Goal: Information Seeking & Learning: Find specific page/section

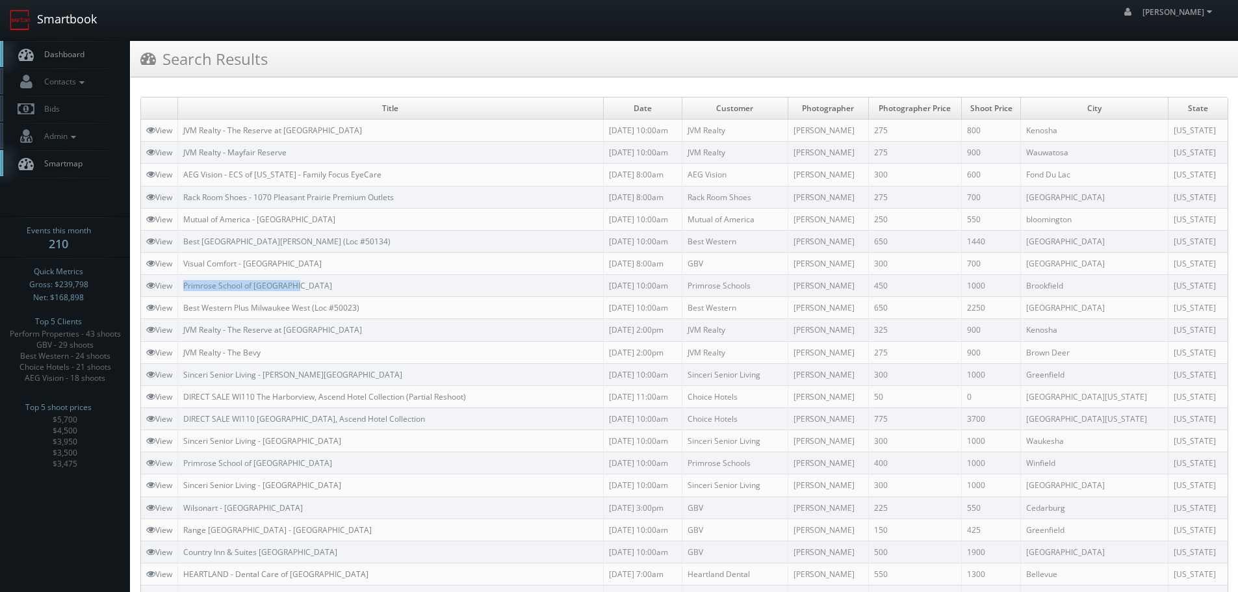
click at [64, 18] on link "Smartbook" at bounding box center [53, 20] width 107 height 40
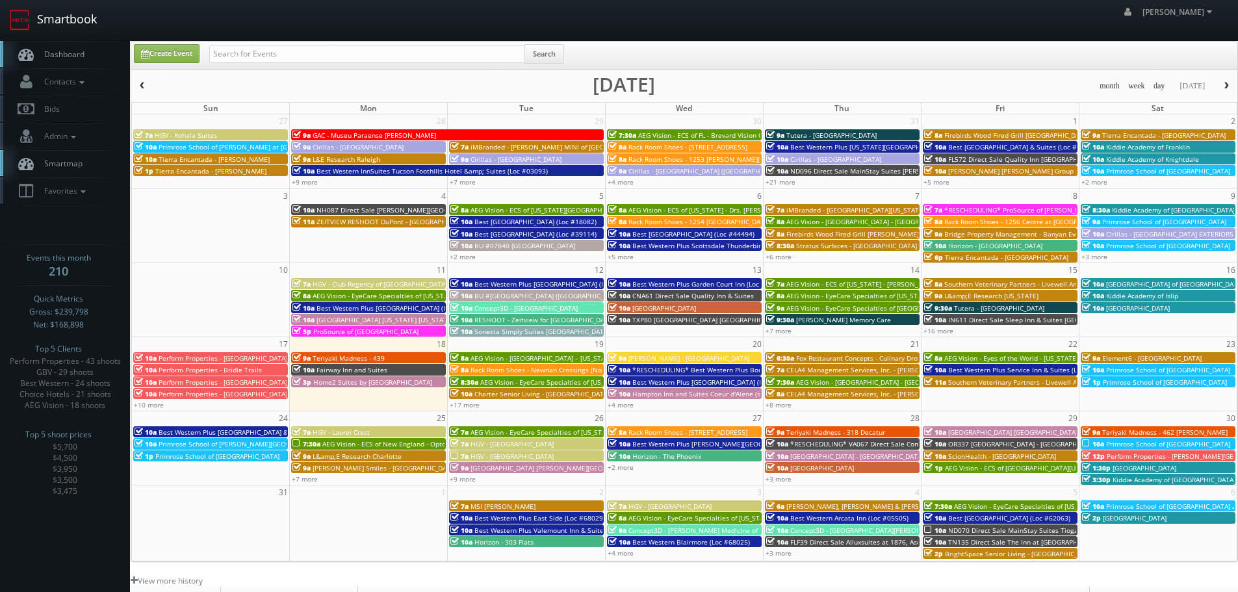
drag, startPoint x: 62, startPoint y: 25, endPoint x: 69, endPoint y: 27, distance: 7.3
click at [62, 25] on link "Smartbook" at bounding box center [53, 20] width 107 height 40
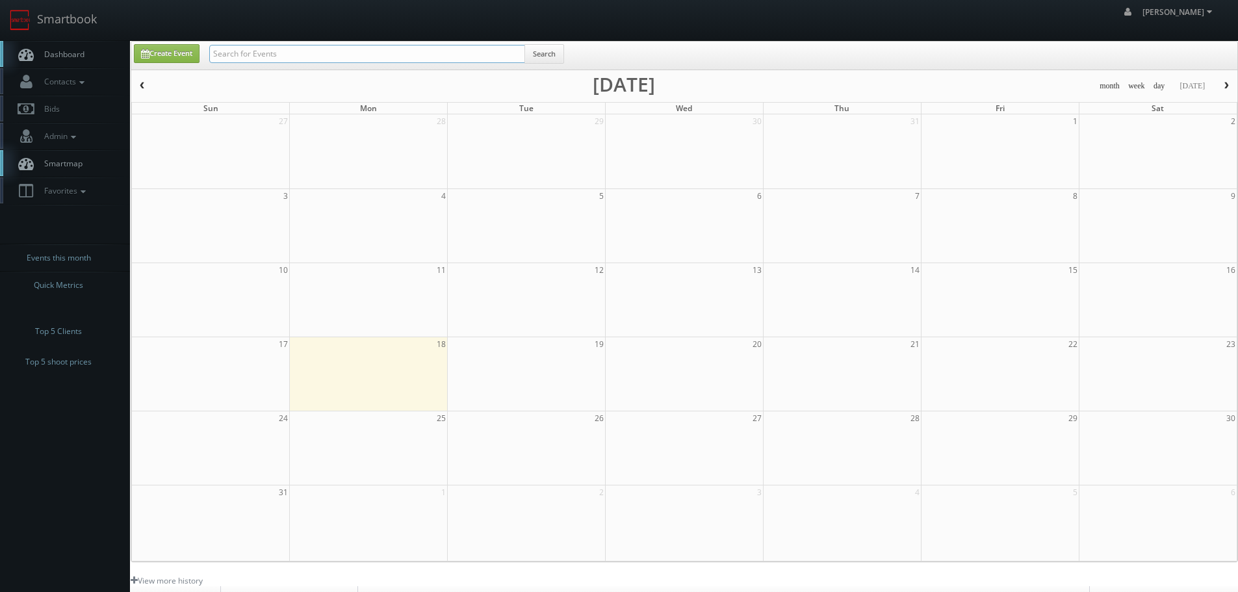
click at [335, 50] on input "text" at bounding box center [367, 54] width 316 height 18
paste input "Prosource of [GEOGRAPHIC_DATA]"
type input "Prosource of [GEOGRAPHIC_DATA]"
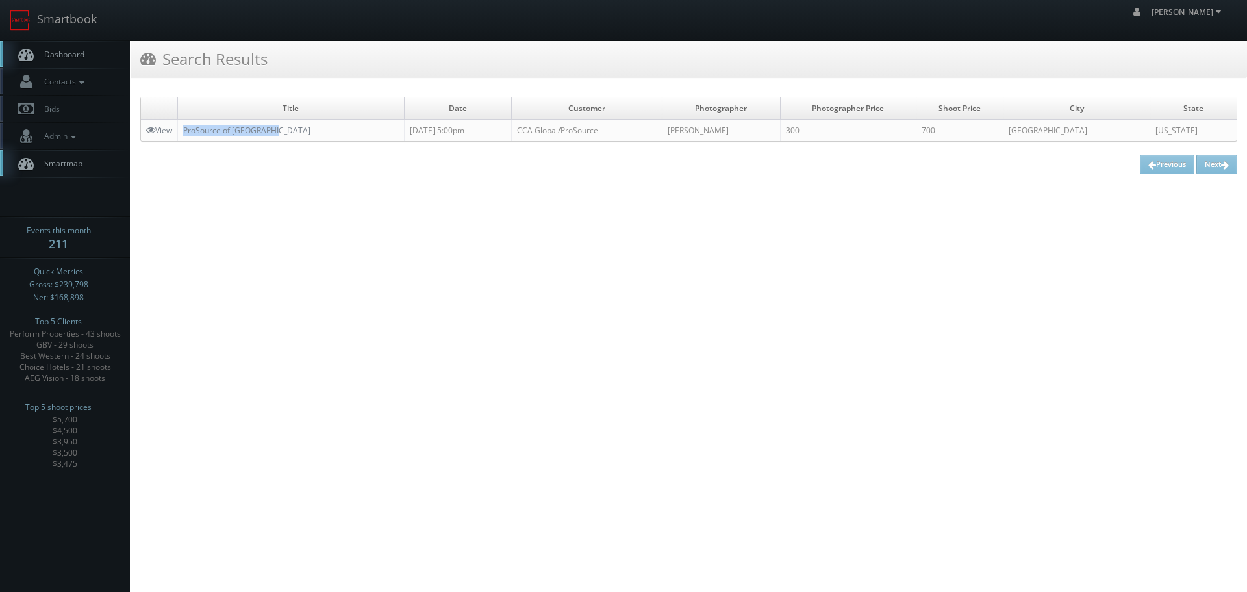
copy link "ProSource of Palm Beach"
drag, startPoint x: 290, startPoint y: 136, endPoint x: 183, endPoint y: 129, distance: 108.1
click at [183, 129] on td "ProSource of Palm Beach" at bounding box center [291, 131] width 227 height 22
copy link "ProSource of [GEOGRAPHIC_DATA]"
click at [93, 20] on link "Smartbook" at bounding box center [53, 20] width 107 height 40
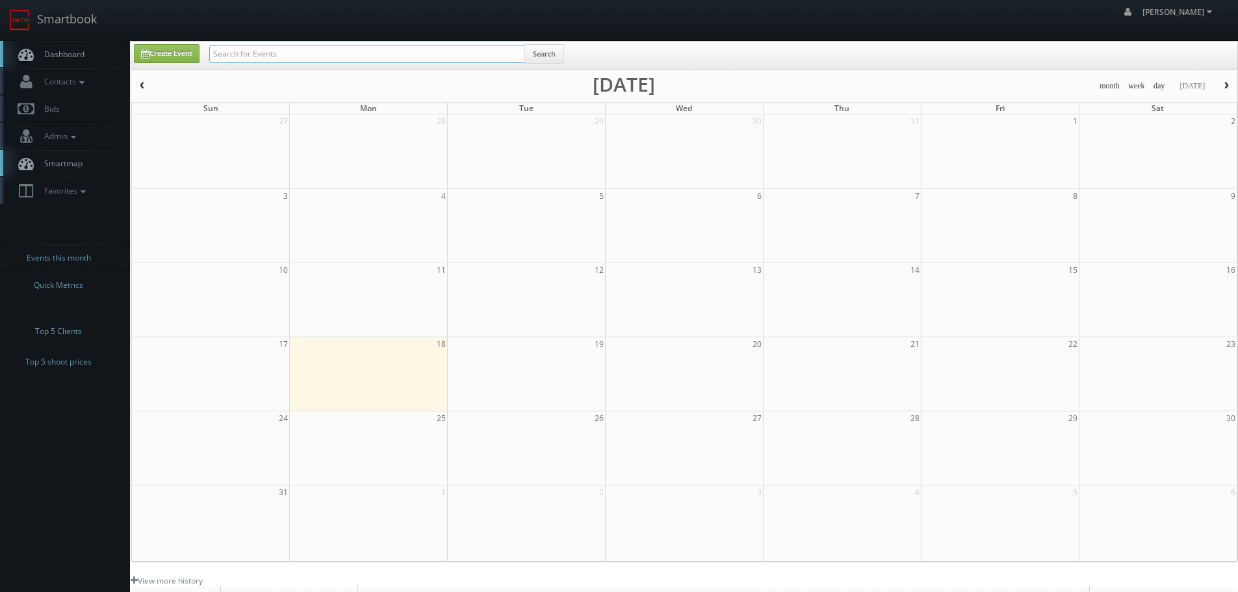
click at [356, 55] on input "text" at bounding box center [367, 54] width 316 height 18
type input "catalano"
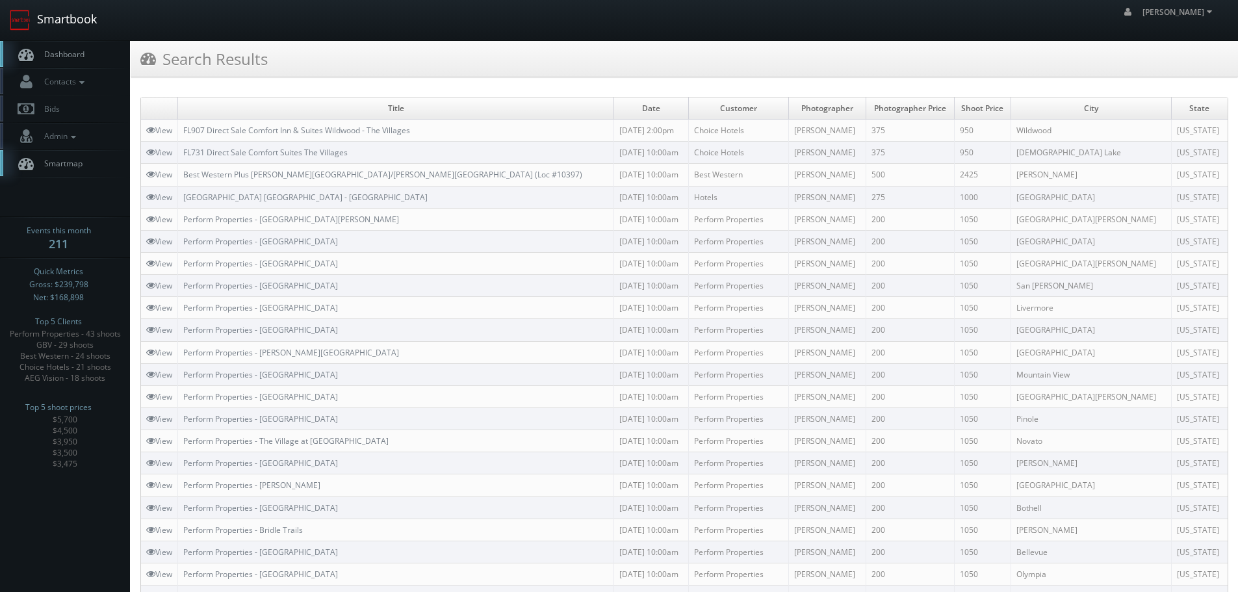
click at [53, 16] on link "Smartbook" at bounding box center [53, 20] width 107 height 40
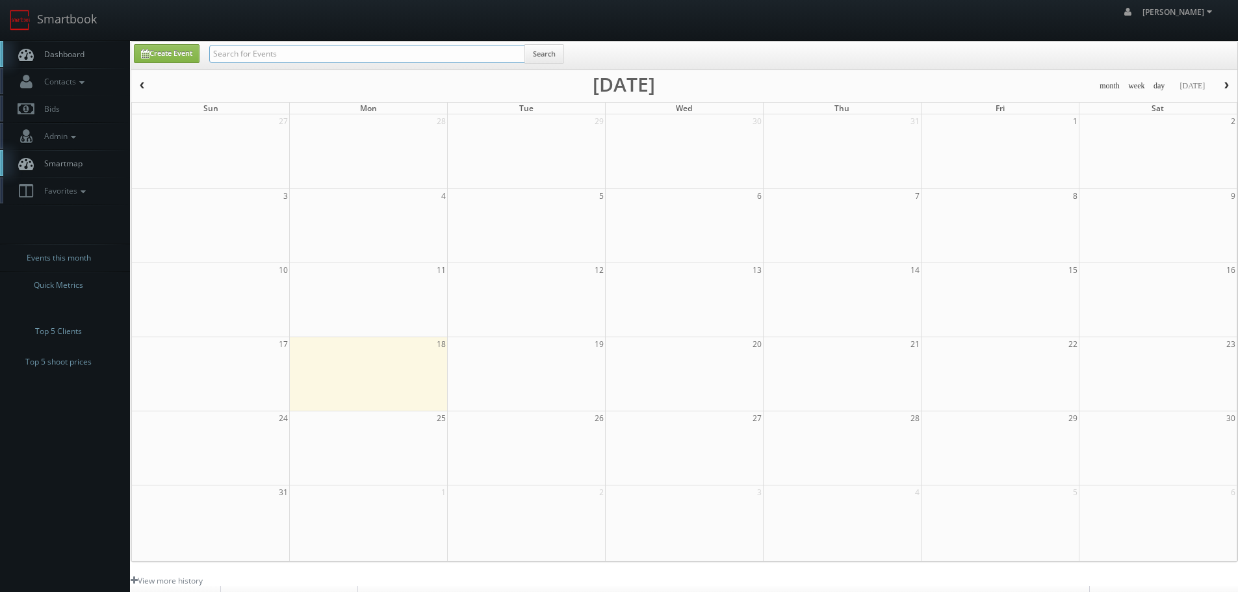
click at [285, 59] on input "text" at bounding box center [367, 54] width 316 height 18
type input "orbit one"
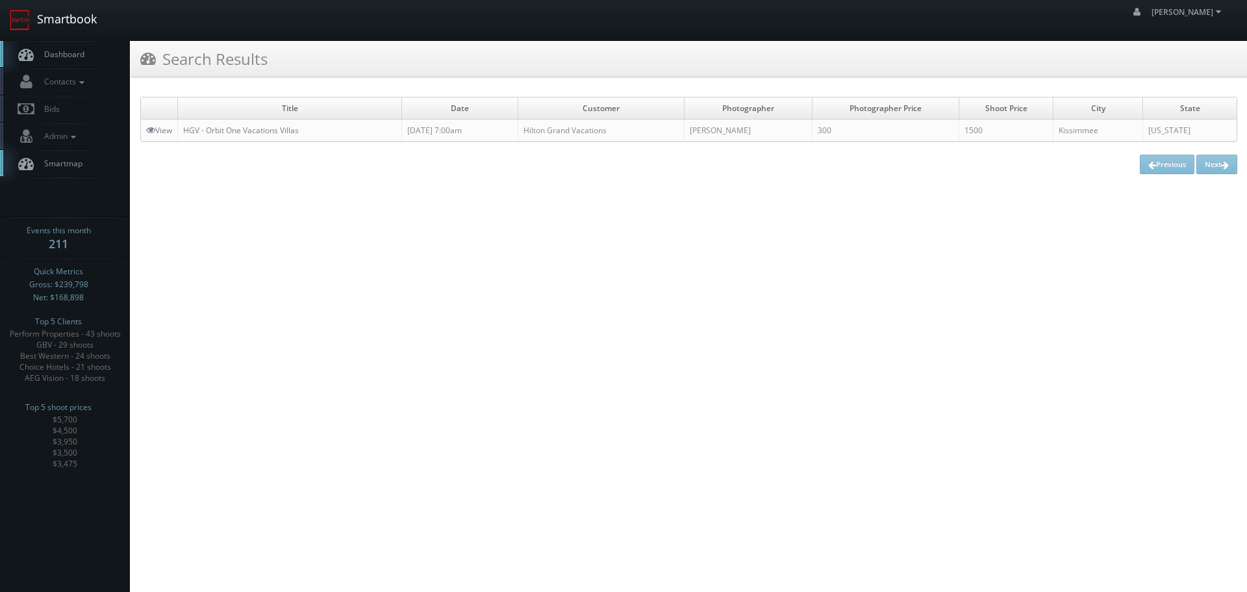
click at [46, 27] on link "Smartbook" at bounding box center [53, 20] width 107 height 40
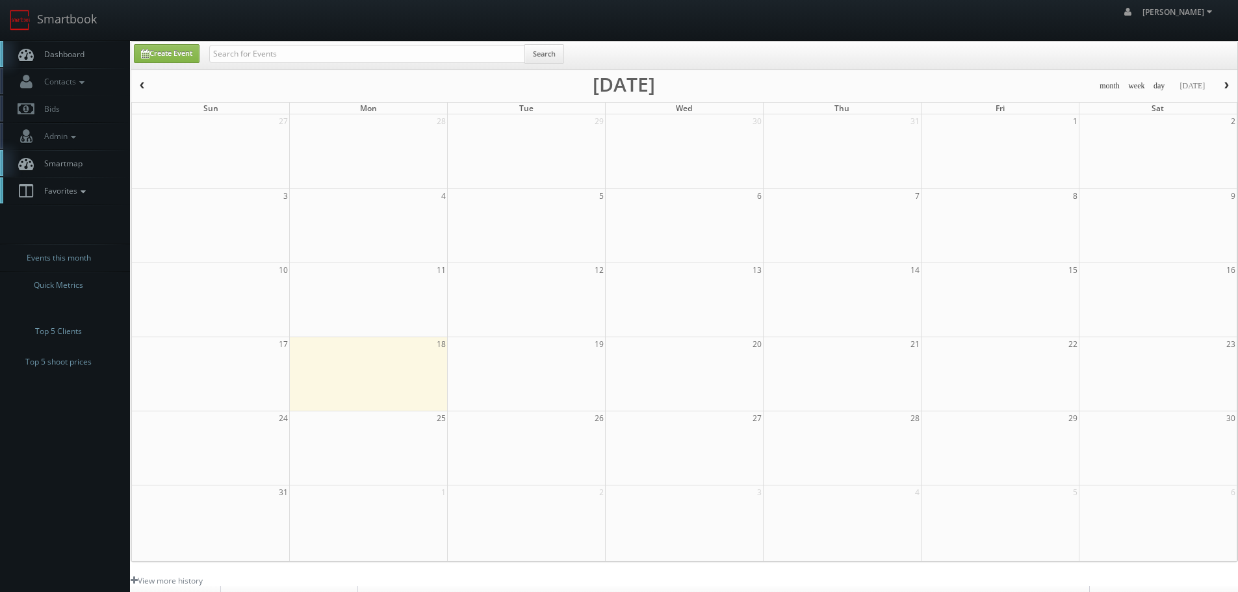
click at [92, 196] on link "Favorites" at bounding box center [65, 190] width 130 height 27
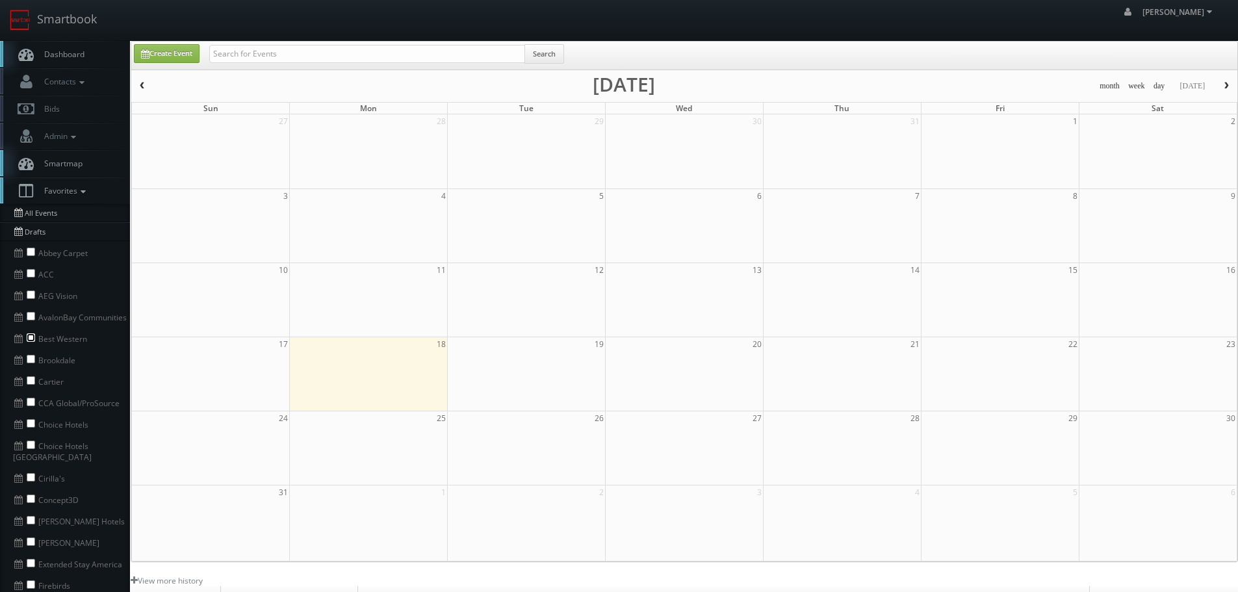
click at [28, 335] on input "checkbox" at bounding box center [31, 337] width 8 height 8
checkbox input "true"
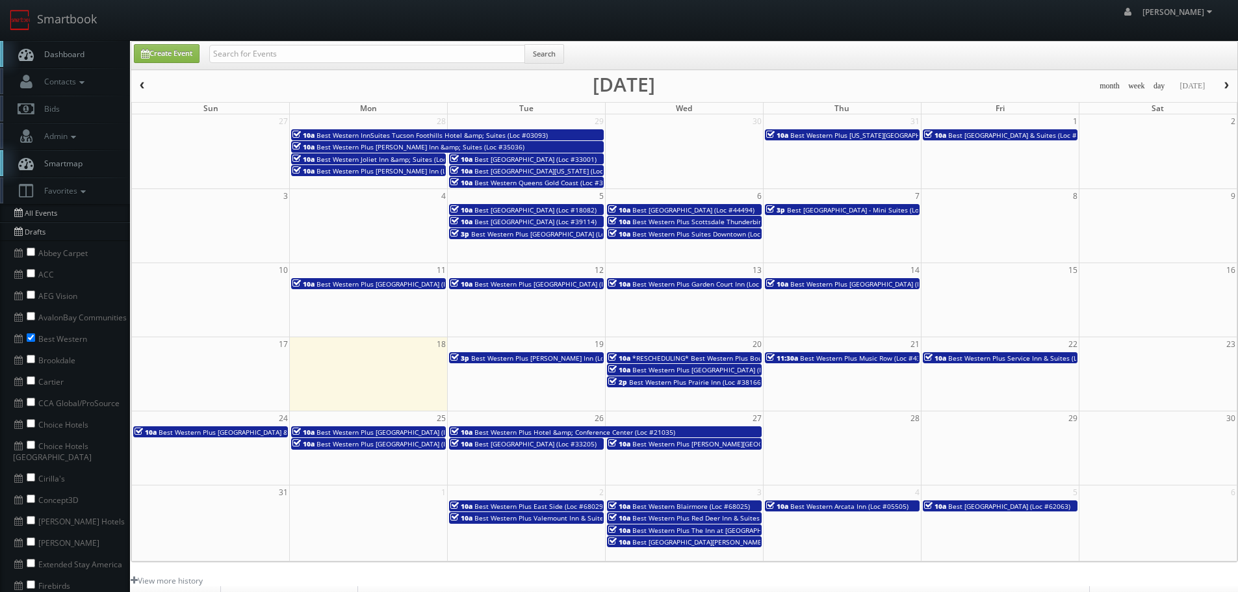
click at [1233, 84] on button "button" at bounding box center [1226, 86] width 22 height 16
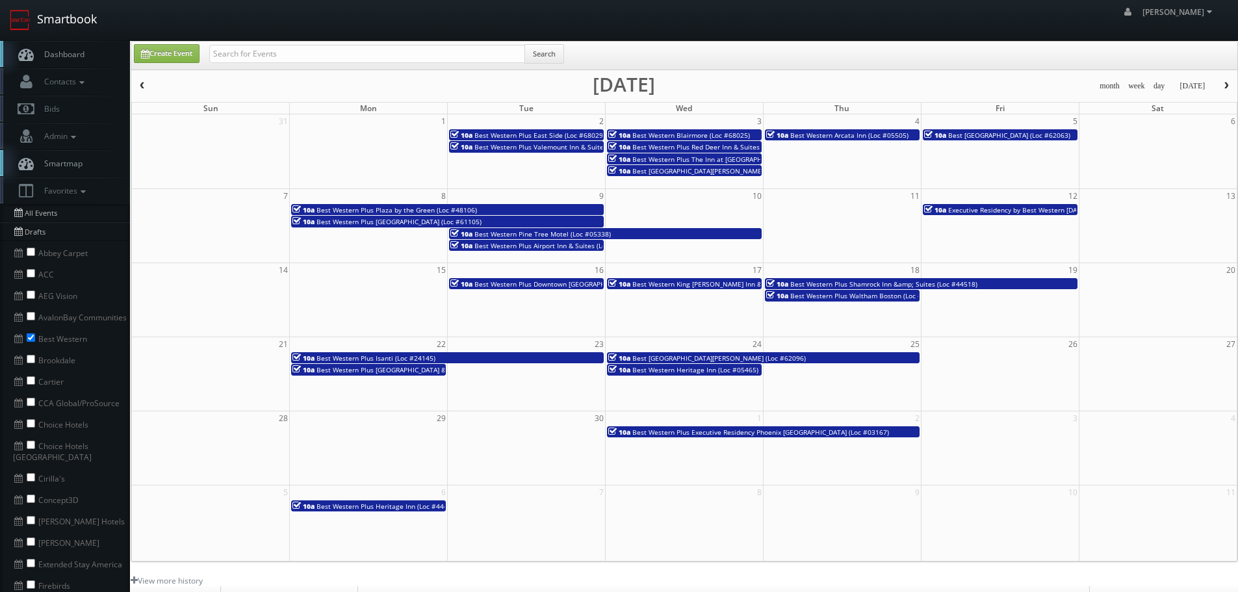
click at [68, 25] on link "Smartbook" at bounding box center [53, 20] width 107 height 40
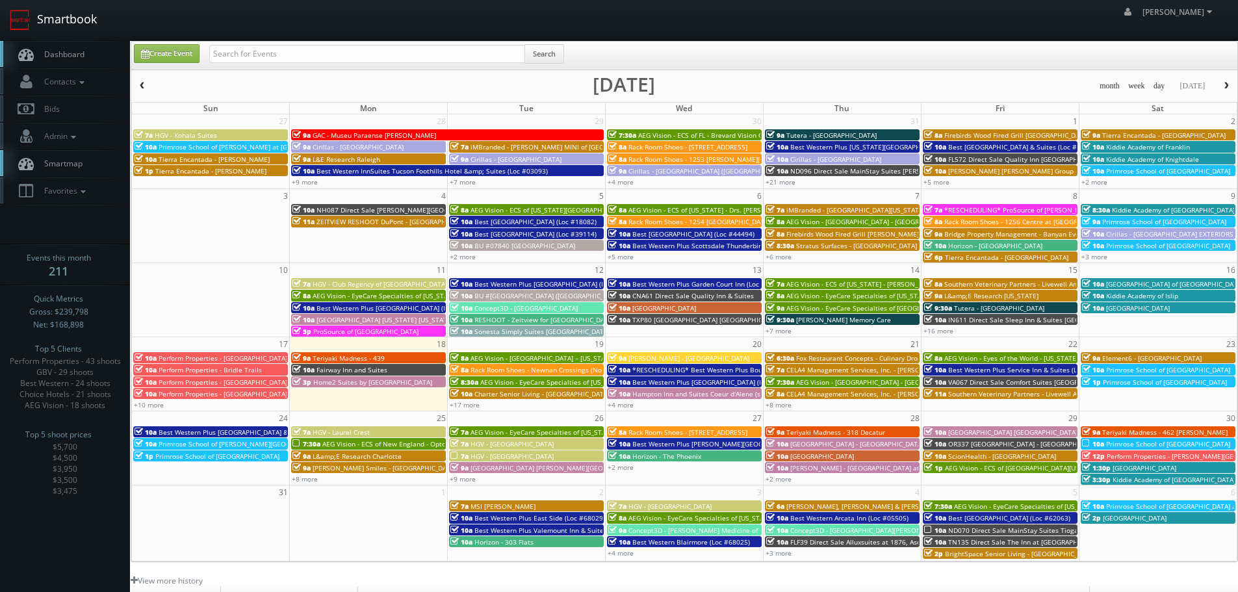
click at [75, 26] on link "Smartbook" at bounding box center [53, 20] width 107 height 40
click at [389, 45] on input "text" at bounding box center [367, 54] width 316 height 18
type input "9346"
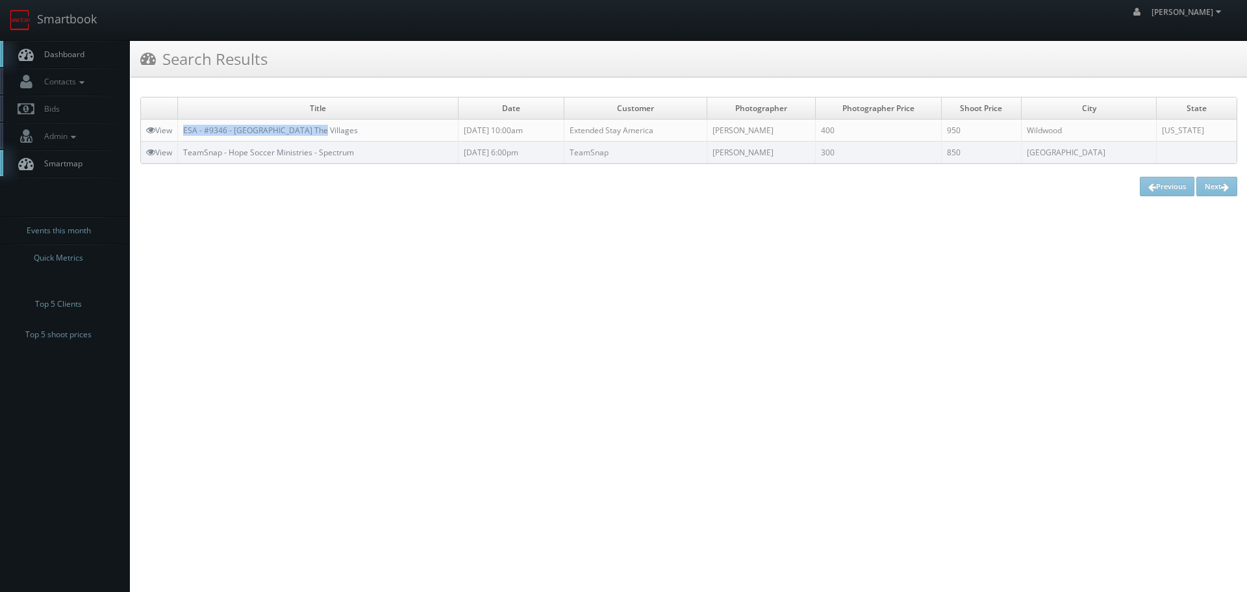
copy link "ESA - #9346 - Wildwood The Villages"
drag, startPoint x: 327, startPoint y: 135, endPoint x: 179, endPoint y: 133, distance: 147.5
click at [179, 133] on td "ESA - #9346 - Wildwood The Villages" at bounding box center [318, 131] width 281 height 22
click at [146, 59] on icon at bounding box center [148, 58] width 16 height 16
click at [90, 21] on link "Smartbook" at bounding box center [53, 20] width 107 height 40
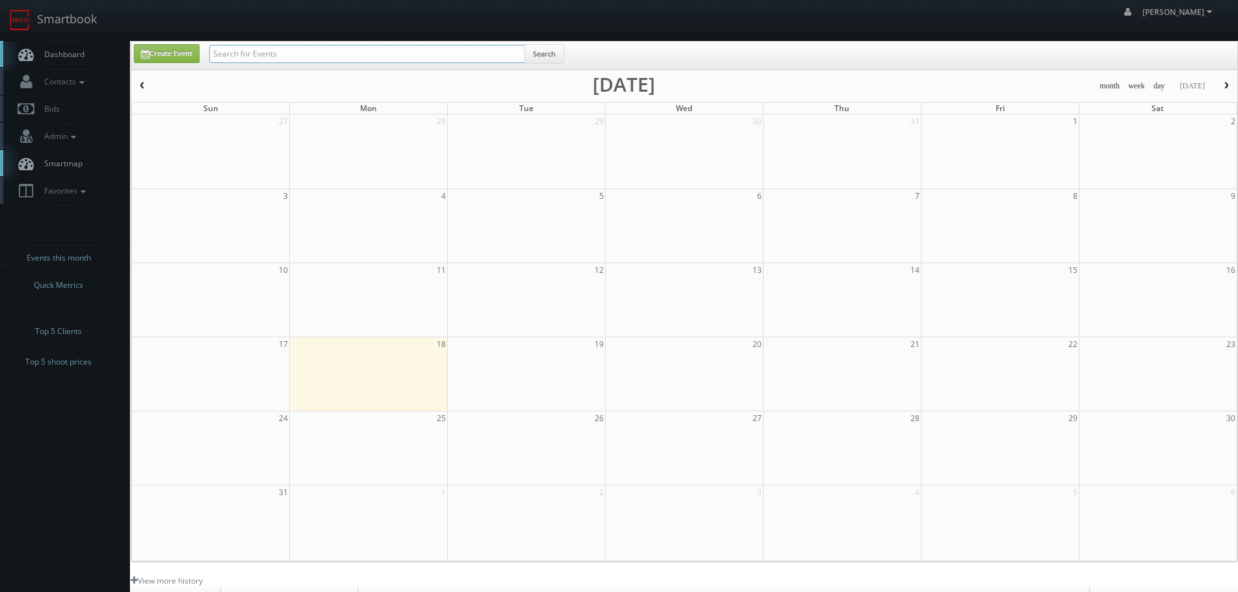
click at [235, 55] on input "text" at bounding box center [367, 54] width 316 height 18
type input "voco"
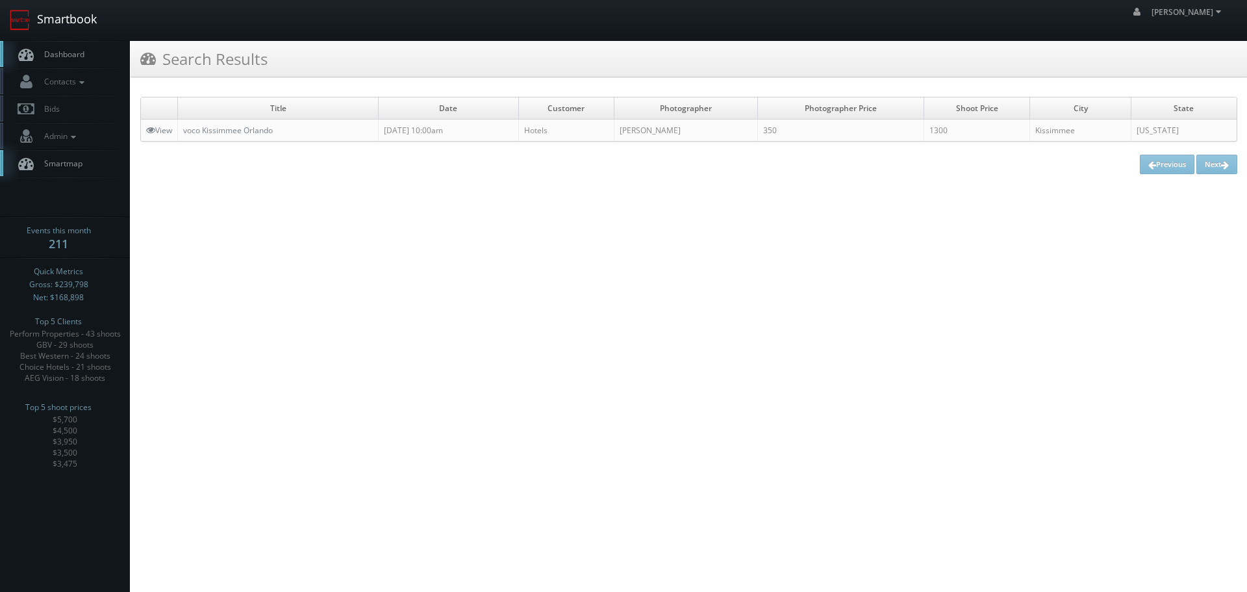
click at [66, 21] on link "Smartbook" at bounding box center [53, 20] width 107 height 40
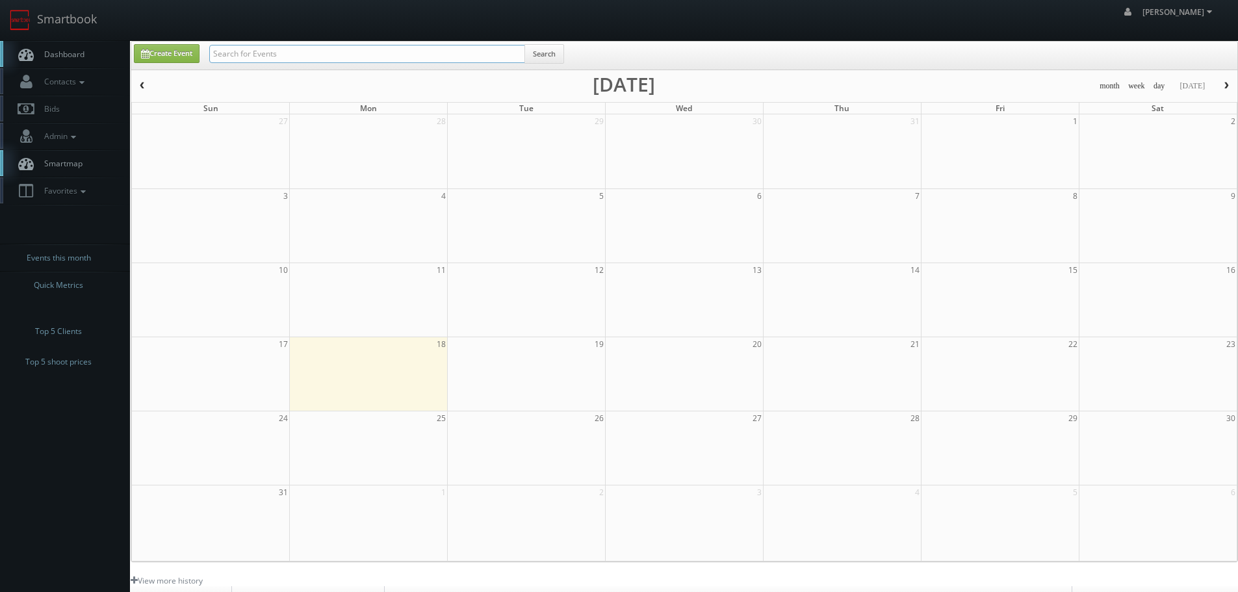
click at [275, 49] on input "text" at bounding box center [367, 54] width 316 height 18
type input "03156"
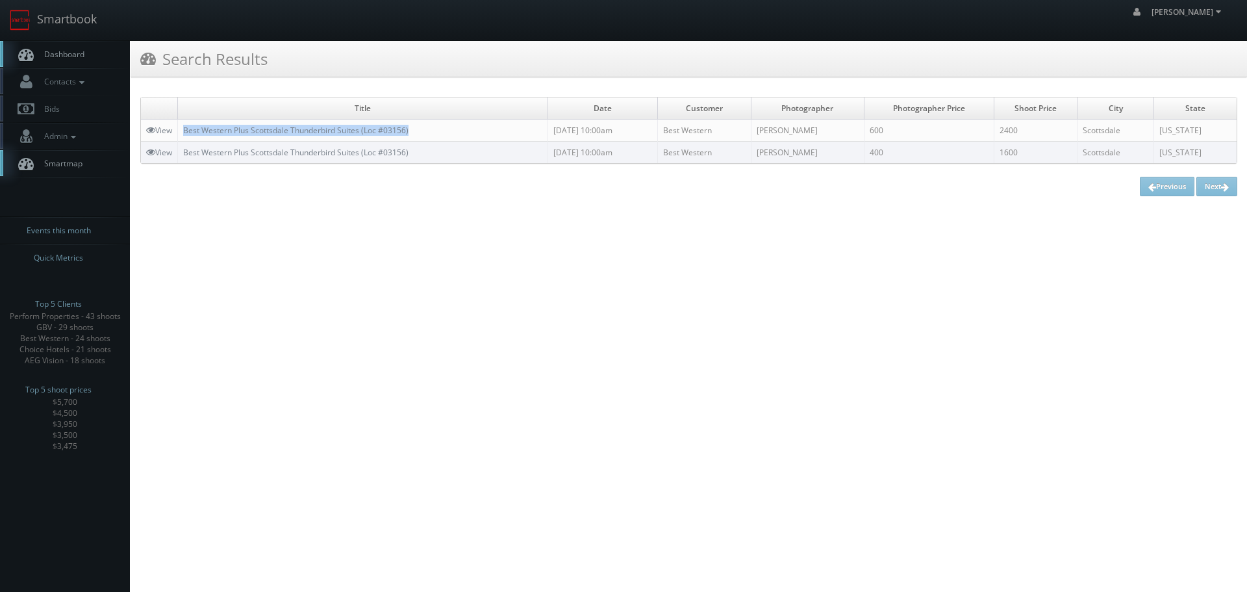
copy link "Best Western Plus Scottsdale Thunderbird Suites (Loc #03156)"
drag, startPoint x: 428, startPoint y: 131, endPoint x: 185, endPoint y: 133, distance: 243.0
click at [185, 133] on td "Best Western Plus Scottsdale Thunderbird Suites (Loc #03156)" at bounding box center [363, 131] width 370 height 22
copy link "Best Western Plus Scottsdale Thunderbird Suites (Loc #03156)"
drag, startPoint x: 48, startPoint y: 17, endPoint x: 112, endPoint y: 27, distance: 64.4
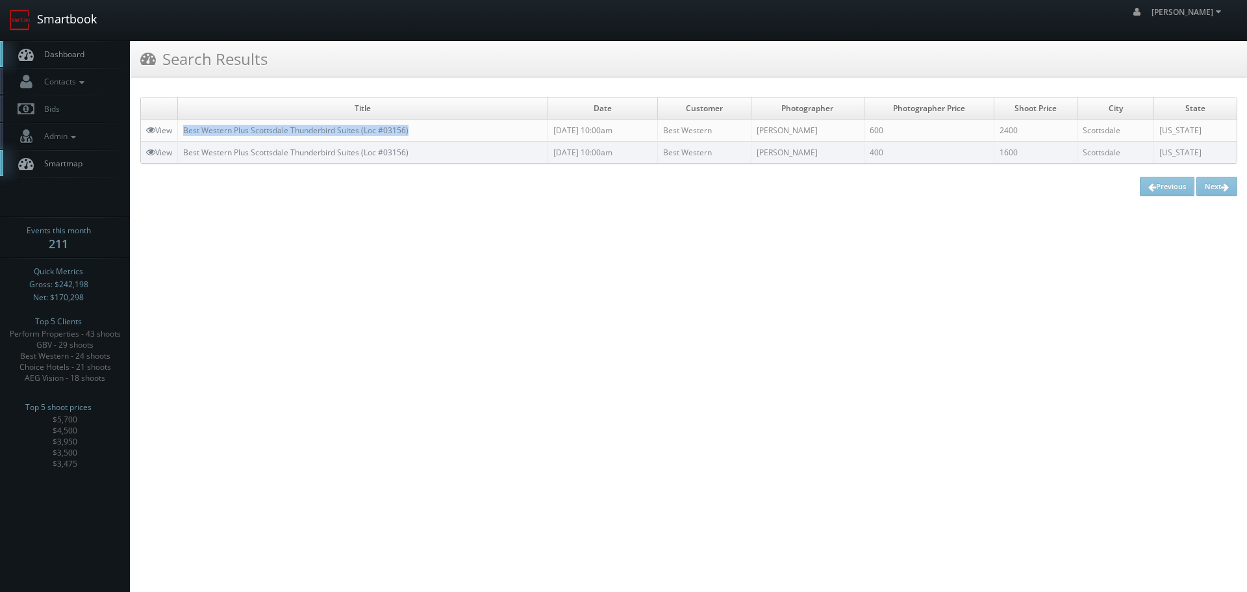
click at [49, 17] on link "Smartbook" at bounding box center [53, 20] width 107 height 40
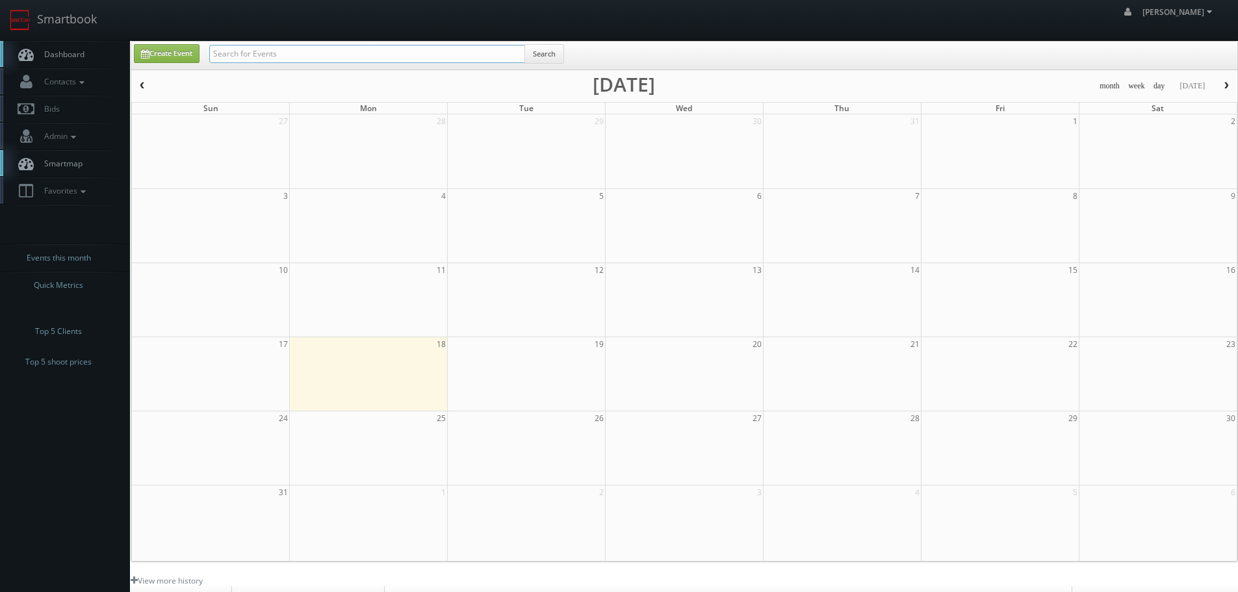
click at [307, 58] on input "text" at bounding box center [367, 54] width 316 height 18
type input "chandler"
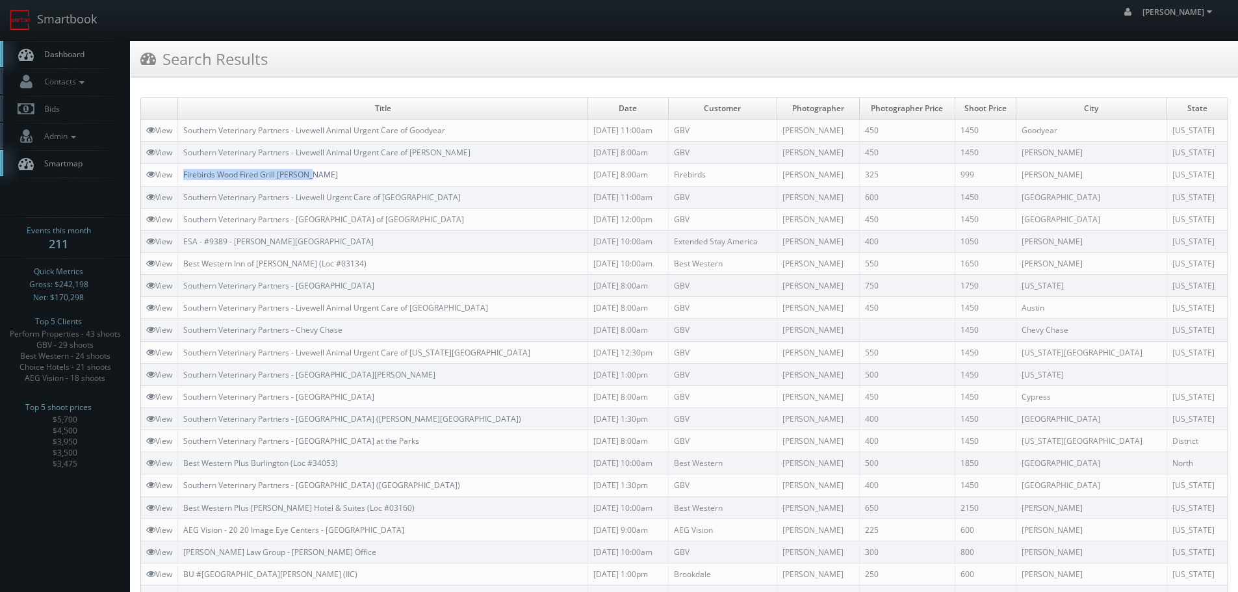
copy link "Firebirds Wood Fired Grill [PERSON_NAME]"
drag, startPoint x: 333, startPoint y: 174, endPoint x: 185, endPoint y: 177, distance: 148.2
click at [185, 177] on td "Firebirds Wood Fired Grill [PERSON_NAME]" at bounding box center [383, 175] width 410 height 22
click at [54, 21] on link "Smartbook" at bounding box center [53, 20] width 107 height 40
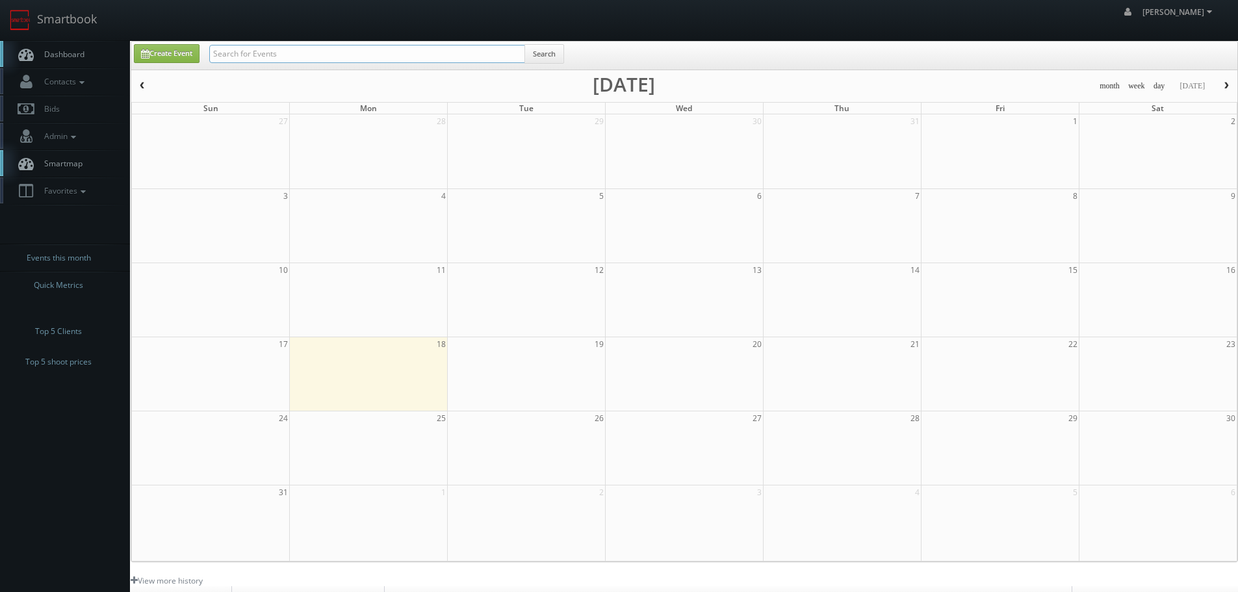
click at [262, 58] on input "text" at bounding box center [367, 54] width 316 height 18
type input "03156"
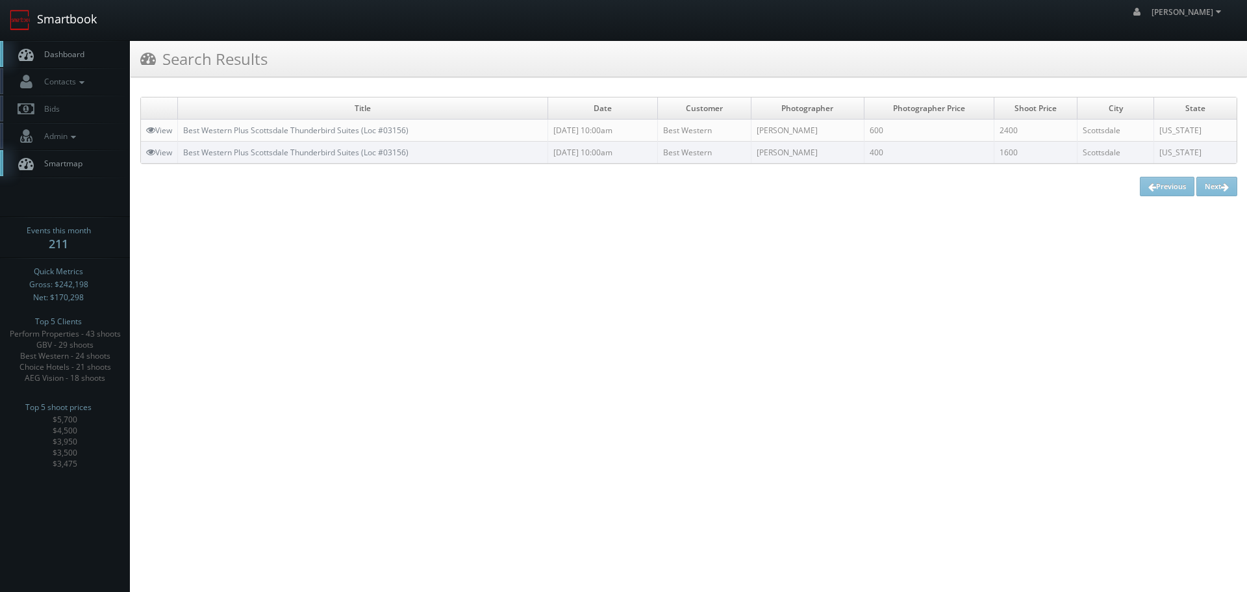
click at [68, 30] on link "Smartbook" at bounding box center [53, 20] width 107 height 40
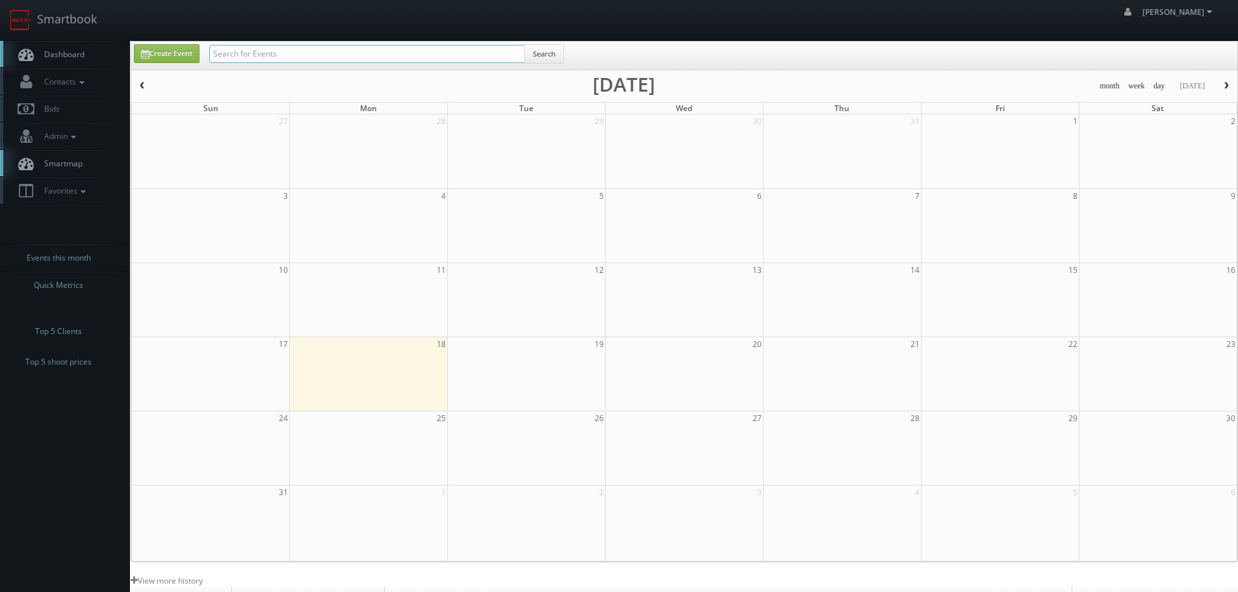
click at [236, 53] on input "text" at bounding box center [367, 54] width 316 height 18
paste input "CNA61"
type input "CNA61"
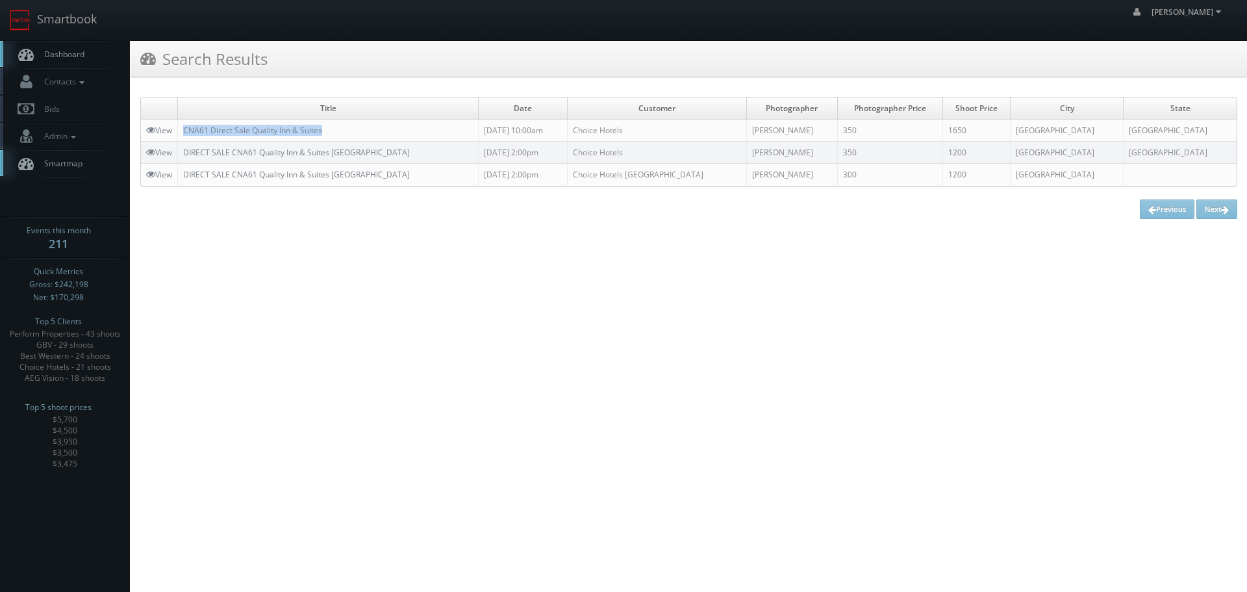
copy link "CNA61 Direct Sale Quality Inn & Suites"
drag, startPoint x: 340, startPoint y: 134, endPoint x: 184, endPoint y: 132, distance: 155.9
click at [184, 132] on td "CNA61 Direct Sale Quality Inn & Suites" at bounding box center [328, 131] width 301 height 22
click at [70, 27] on link "Smartbook" at bounding box center [53, 20] width 107 height 40
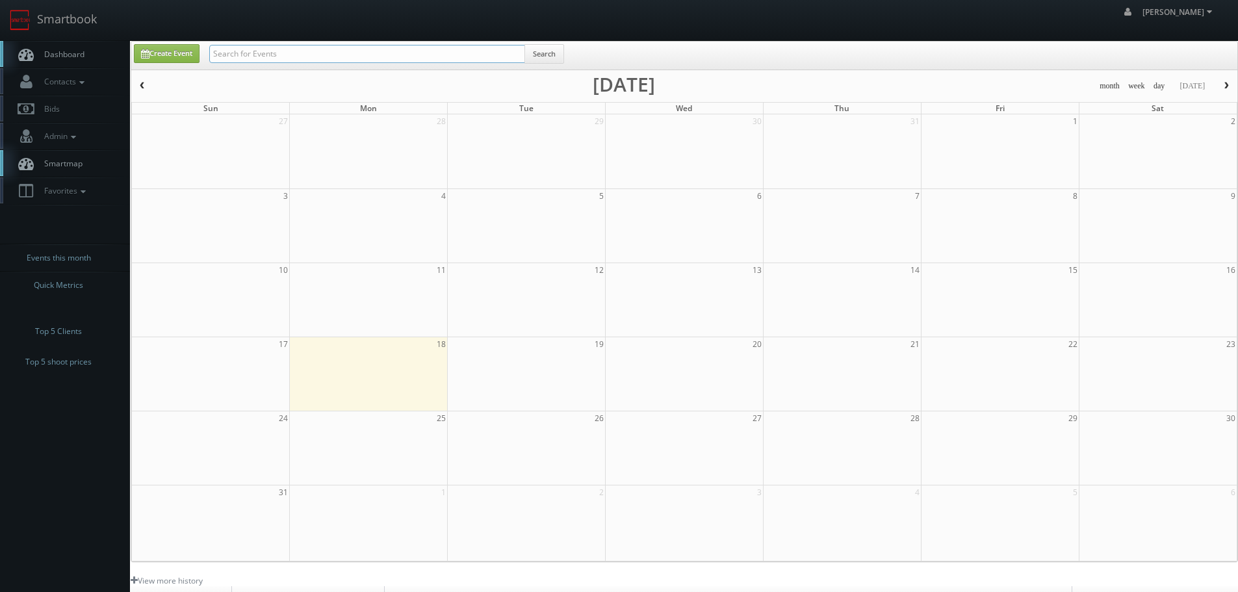
click at [301, 54] on input "text" at bounding box center [367, 54] width 316 height 18
type input "gac"
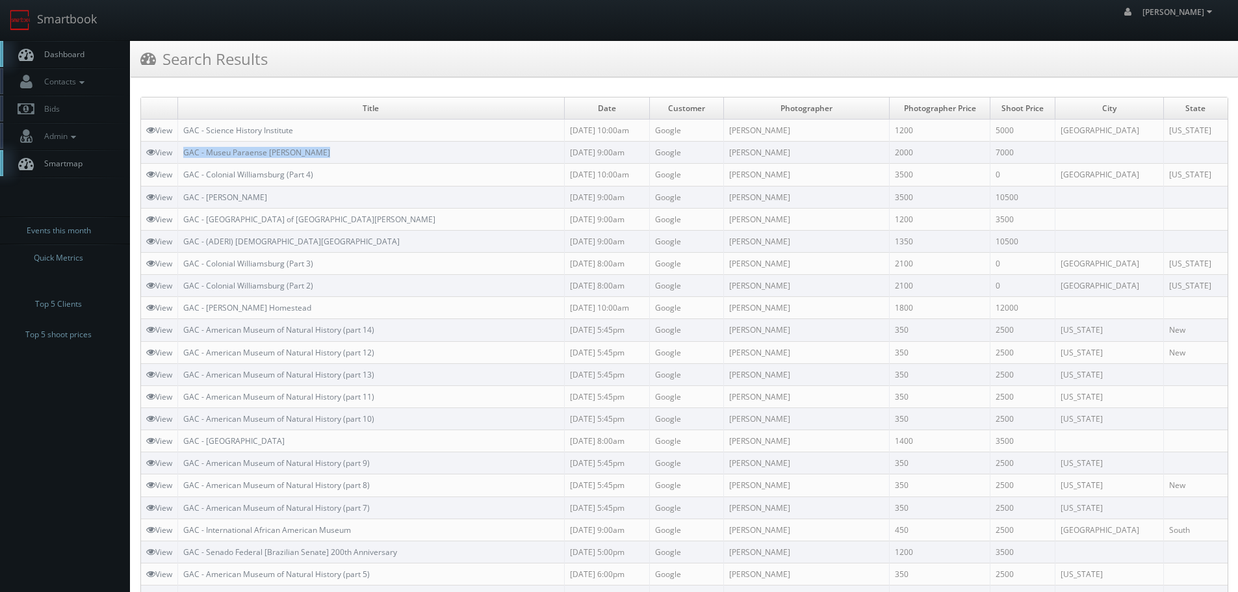
copy link "GAC - Museu Paraense [PERSON_NAME]"
drag, startPoint x: 331, startPoint y: 151, endPoint x: 183, endPoint y: 157, distance: 148.3
click at [183, 157] on td "GAC - Museu Paraense [PERSON_NAME]" at bounding box center [371, 153] width 387 height 22
click at [81, 32] on link "Smartbook" at bounding box center [53, 20] width 107 height 40
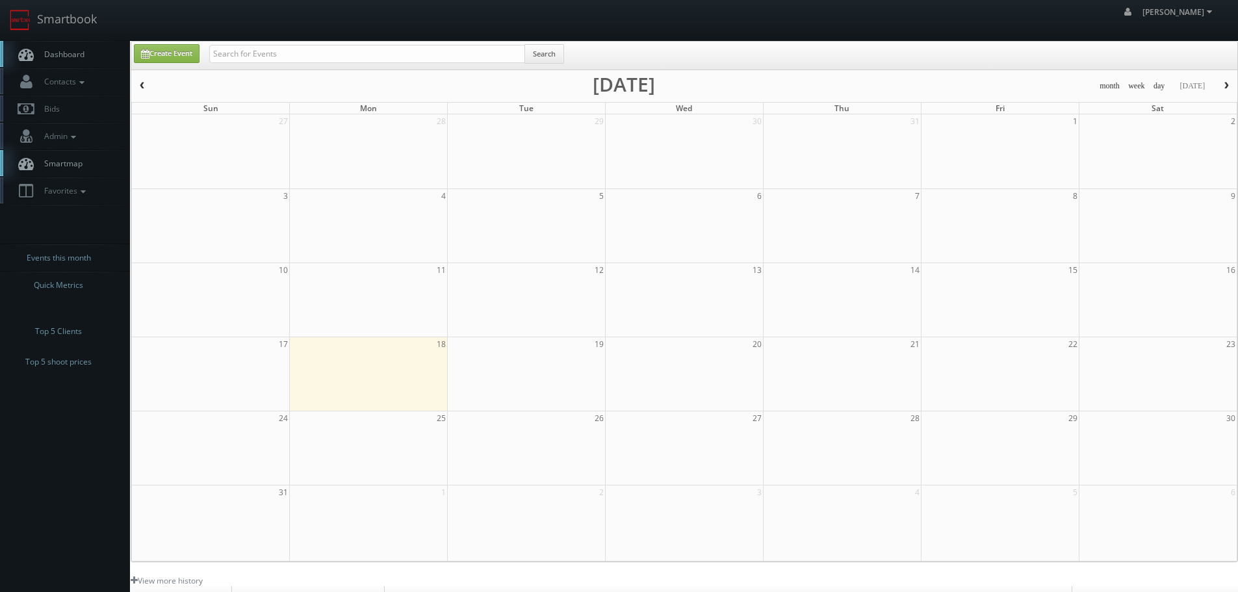
click at [229, 60] on input "text" at bounding box center [367, 54] width 316 height 18
type input "[DEMOGRAPHIC_DATA]"
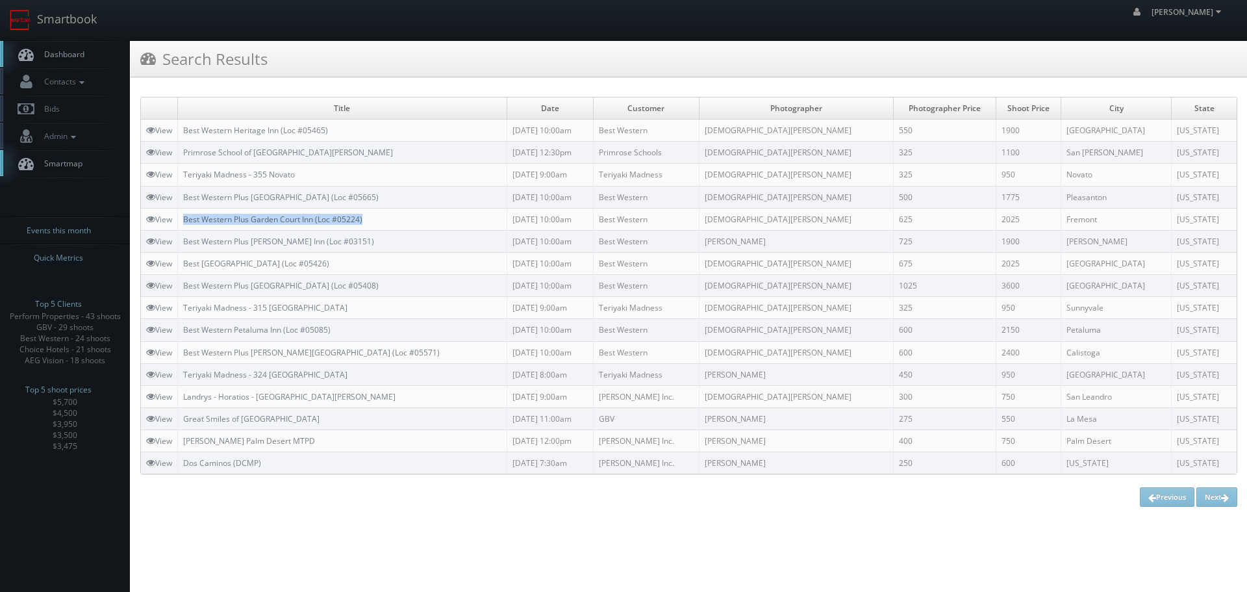
copy link "Best Western Plus Garden Court Inn (Loc #05224)"
drag, startPoint x: 391, startPoint y: 219, endPoint x: 186, endPoint y: 224, distance: 204.7
click at [186, 224] on td "Best Western Plus Garden Court Inn (Loc #05224)" at bounding box center [342, 219] width 329 height 22
copy link "Best Western Plus Garden Court Inn (Loc #05224)"
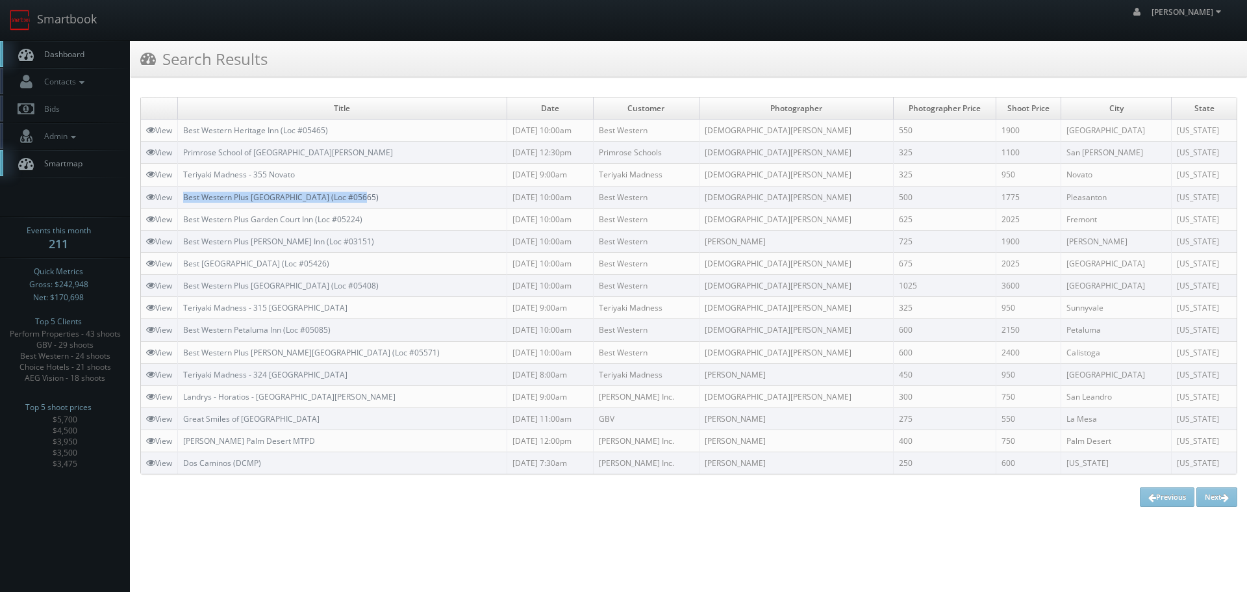
copy link "Best Western Plus Pleasanton Inn (Loc #05665)"
drag, startPoint x: 368, startPoint y: 196, endPoint x: 188, endPoint y: 198, distance: 180.6
click at [188, 198] on td "Best Western Plus Pleasanton Inn (Loc #05665)" at bounding box center [342, 197] width 329 height 22
drag, startPoint x: 91, startPoint y: 27, endPoint x: 122, endPoint y: 41, distance: 34.0
click at [90, 27] on link "Smartbook" at bounding box center [53, 20] width 107 height 40
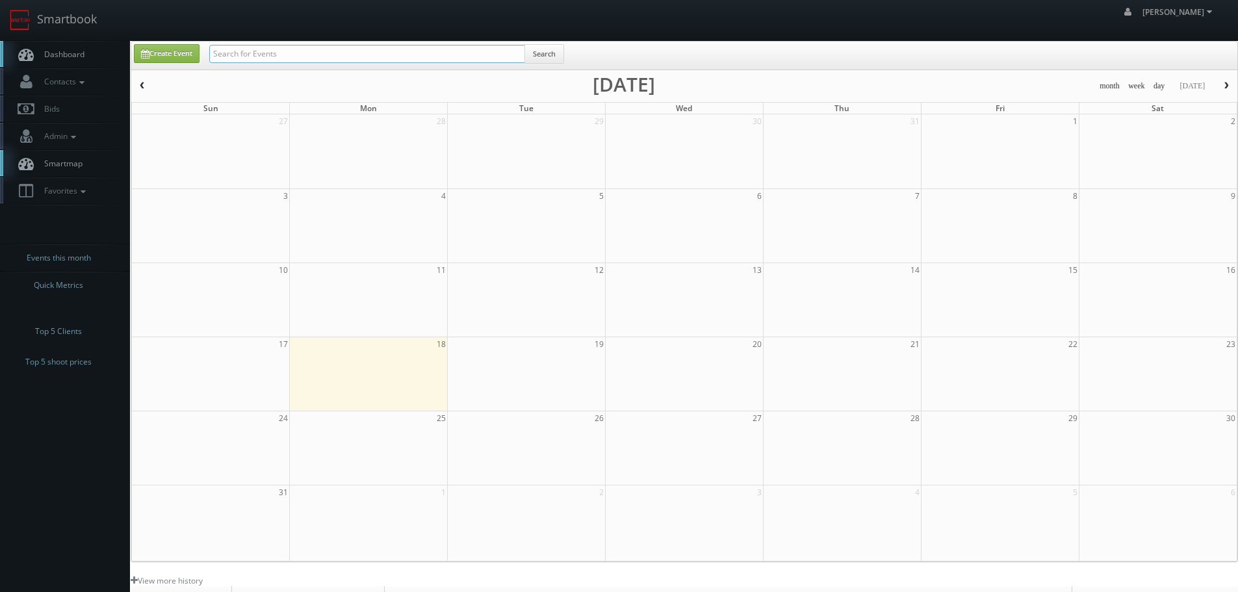
click at [237, 53] on input "text" at bounding box center [367, 54] width 316 height 18
type input "wheeler"
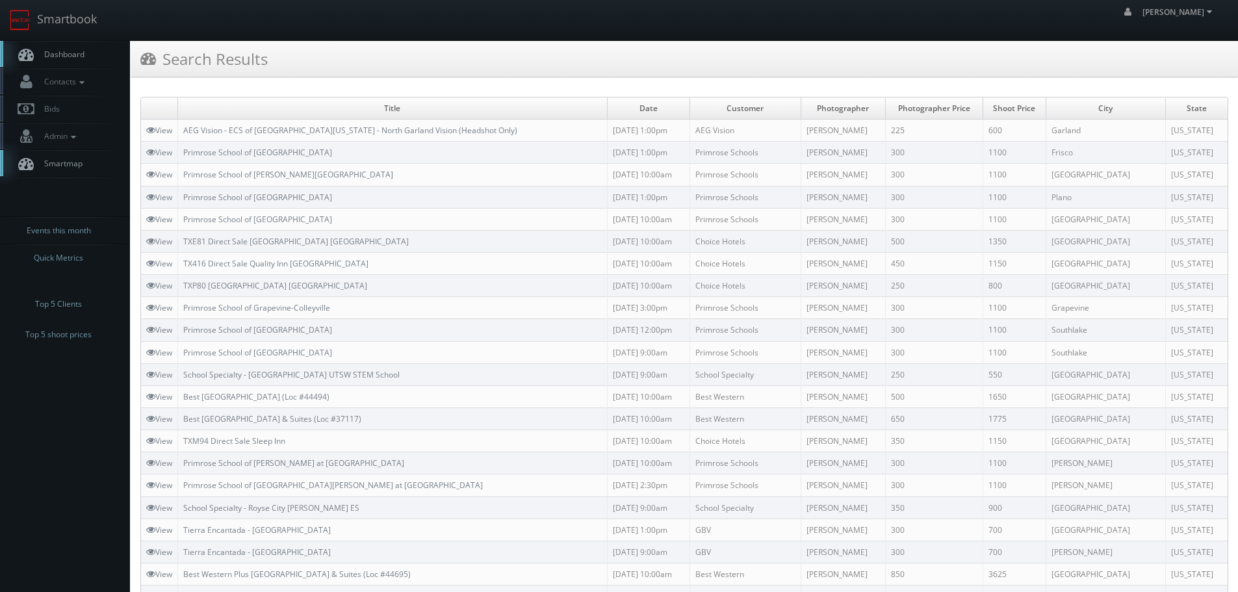
click at [481, 67] on div "Search Results" at bounding box center [684, 59] width 1107 height 36
copy link "Best [GEOGRAPHIC_DATA] & Suites (Loc #37117)"
drag, startPoint x: 381, startPoint y: 419, endPoint x: 181, endPoint y: 421, distance: 199.5
click at [181, 421] on td "Best [GEOGRAPHIC_DATA] & Suites (Loc #37117)" at bounding box center [392, 418] width 429 height 22
click at [90, 25] on link "Smartbook" at bounding box center [53, 20] width 107 height 40
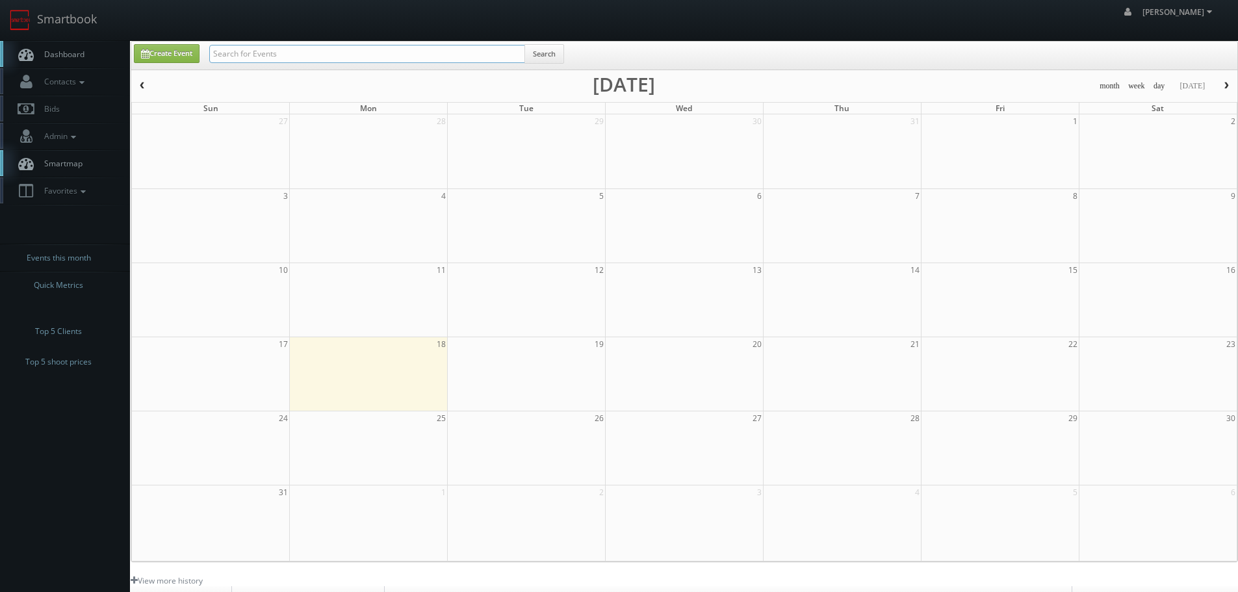
click at [268, 47] on input "text" at bounding box center [367, 54] width 316 height 18
type input "justin martin"
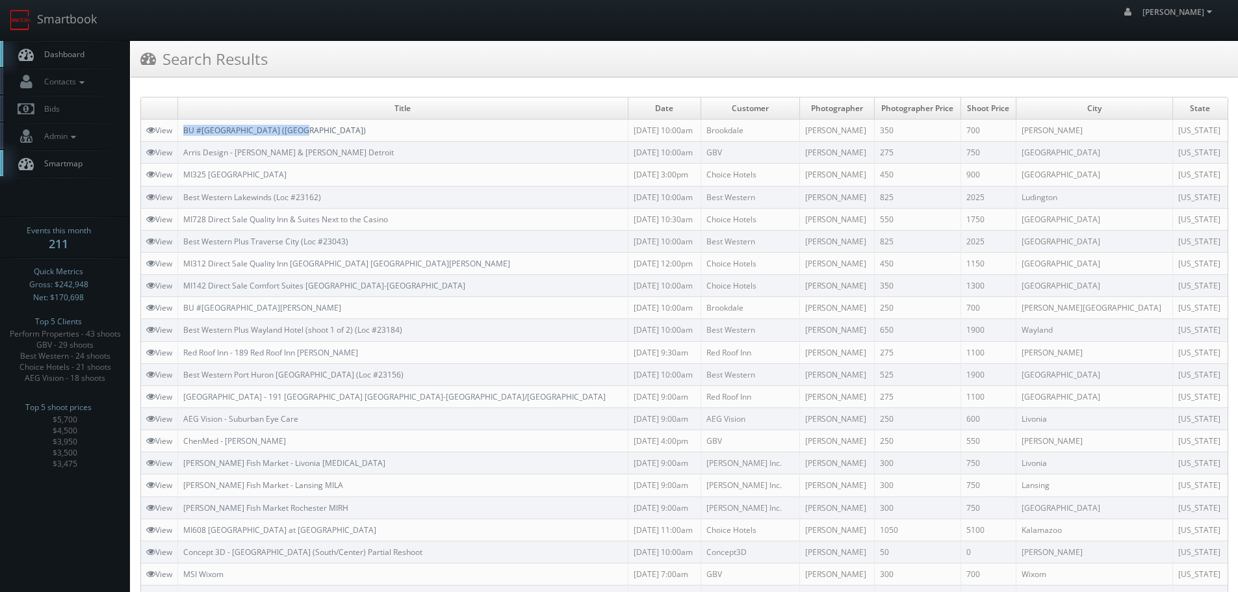
copy link "BU #02040 Brookdale Meridian"
drag, startPoint x: 182, startPoint y: 129, endPoint x: 300, endPoint y: 132, distance: 117.6
click at [300, 132] on td "BU #[GEOGRAPHIC_DATA] ([GEOGRAPHIC_DATA])" at bounding box center [403, 131] width 450 height 22
copy tr "BU #[GEOGRAPHIC_DATA] ([GEOGRAPHIC_DATA])"
drag, startPoint x: 389, startPoint y: 121, endPoint x: 189, endPoint y: 66, distance: 207.0
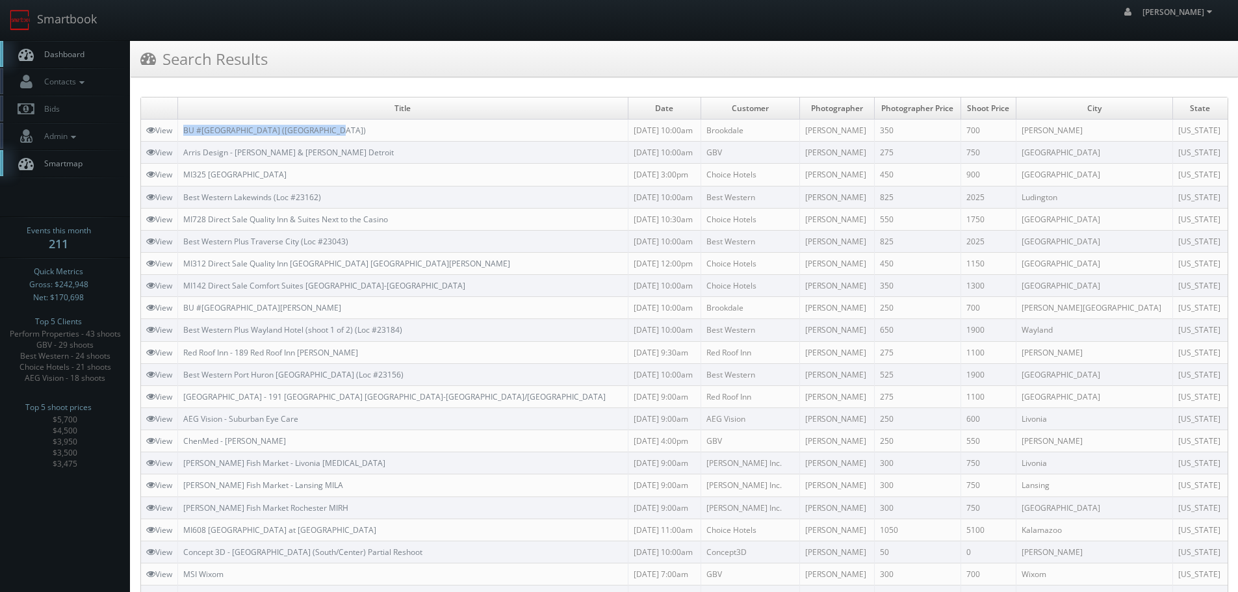
click at [177, 127] on tr "View BU #02040 Brookdale Meridian MC (MI) 08/12/2025 10:00am Brookdale Justin M…" at bounding box center [684, 131] width 1086 height 22
click at [75, 27] on link "Smartbook" at bounding box center [53, 20] width 107 height 40
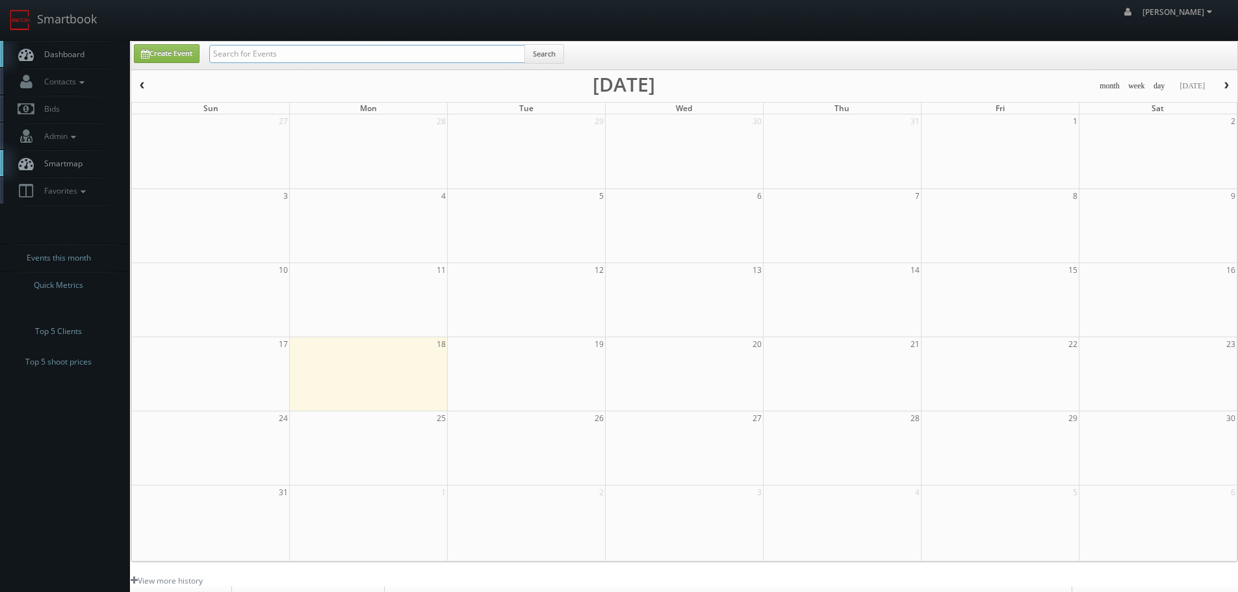
click at [239, 53] on input "text" at bounding box center [367, 54] width 316 height 18
paste input "Osius Vision"
type input "Osius Vision"
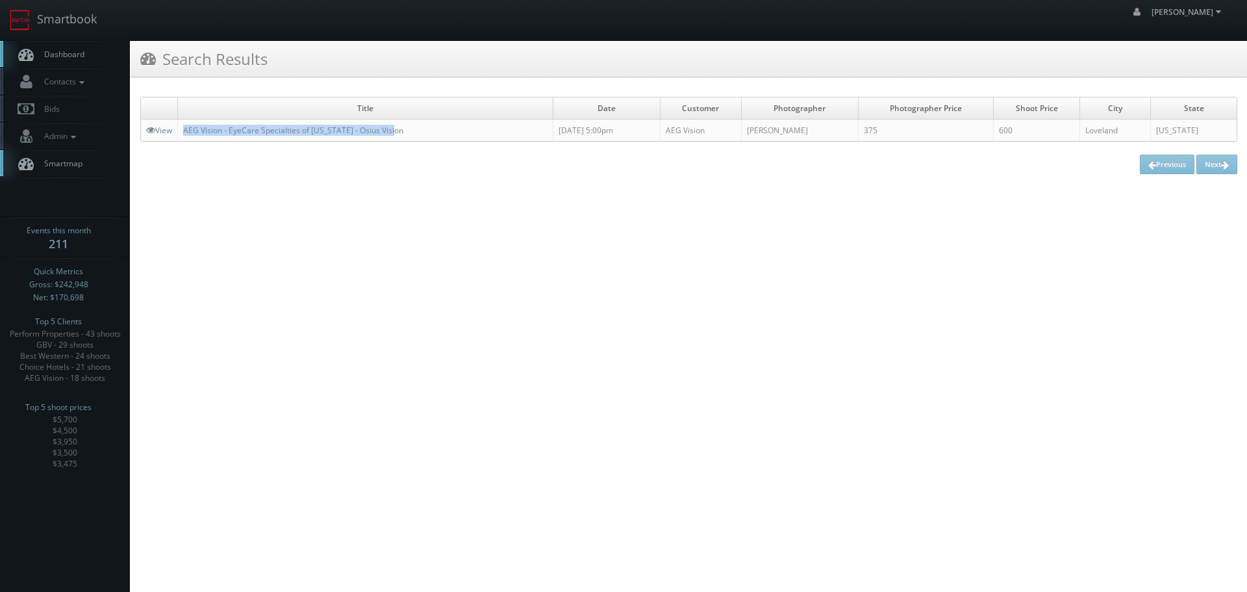
copy link "AEG Vision - EyeCare Specialties of [US_STATE] - Osius Vision"
drag, startPoint x: 426, startPoint y: 128, endPoint x: 183, endPoint y: 132, distance: 243.0
click at [183, 132] on td "AEG Vision - EyeCare Specialties of Colorado - Osius Vision" at bounding box center [366, 131] width 376 height 22
drag, startPoint x: 55, startPoint y: 25, endPoint x: 68, endPoint y: 29, distance: 14.0
click at [54, 25] on link "Smartbook" at bounding box center [53, 20] width 107 height 40
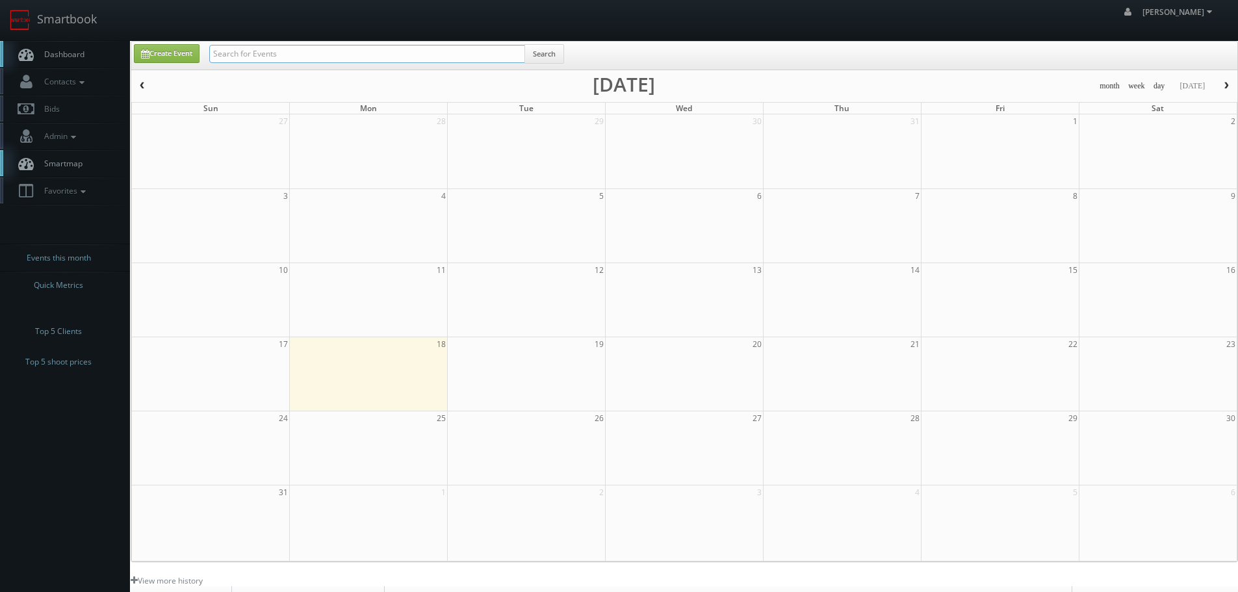
click at [340, 51] on input "text" at bounding box center [367, 54] width 316 height 18
paste input "[PERSON_NAME] Family EyeCare"
type input "Rowe Family EyeCare"
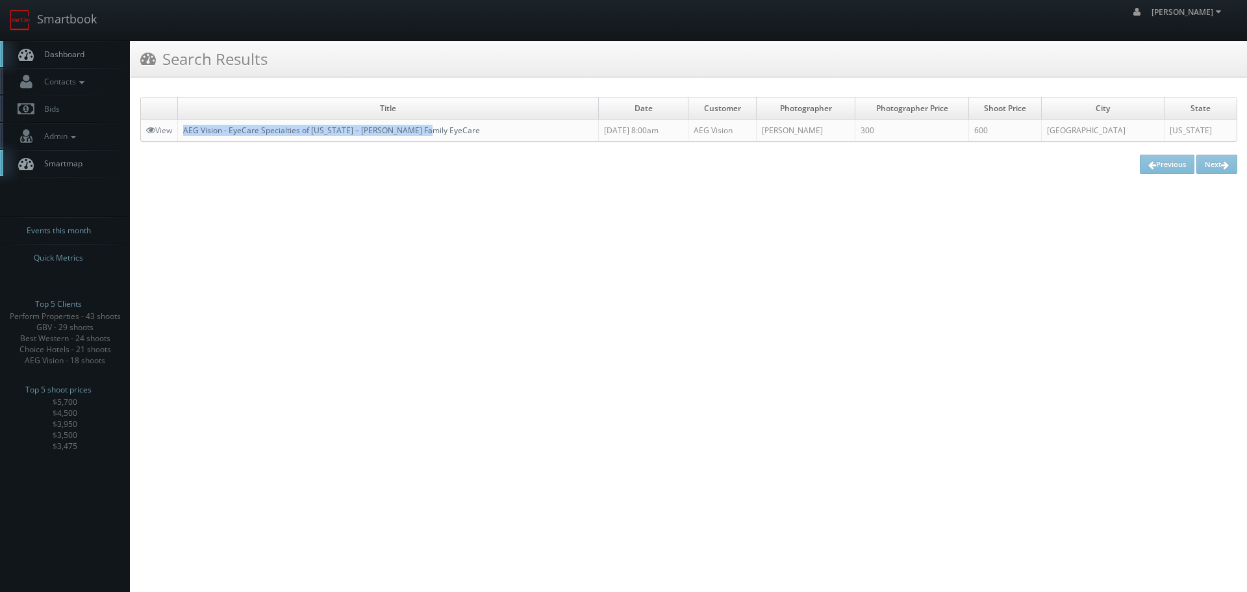
copy link "AEG Vision - EyeCare Specialties of [US_STATE] – [PERSON_NAME] Family EyeCare"
drag, startPoint x: 458, startPoint y: 132, endPoint x: 186, endPoint y: 132, distance: 272.2
click at [186, 132] on td "AEG Vision - EyeCare Specialties of [US_STATE] – [PERSON_NAME] Family EyeCare" at bounding box center [388, 131] width 421 height 22
click at [77, 29] on link "Smartbook" at bounding box center [53, 20] width 107 height 40
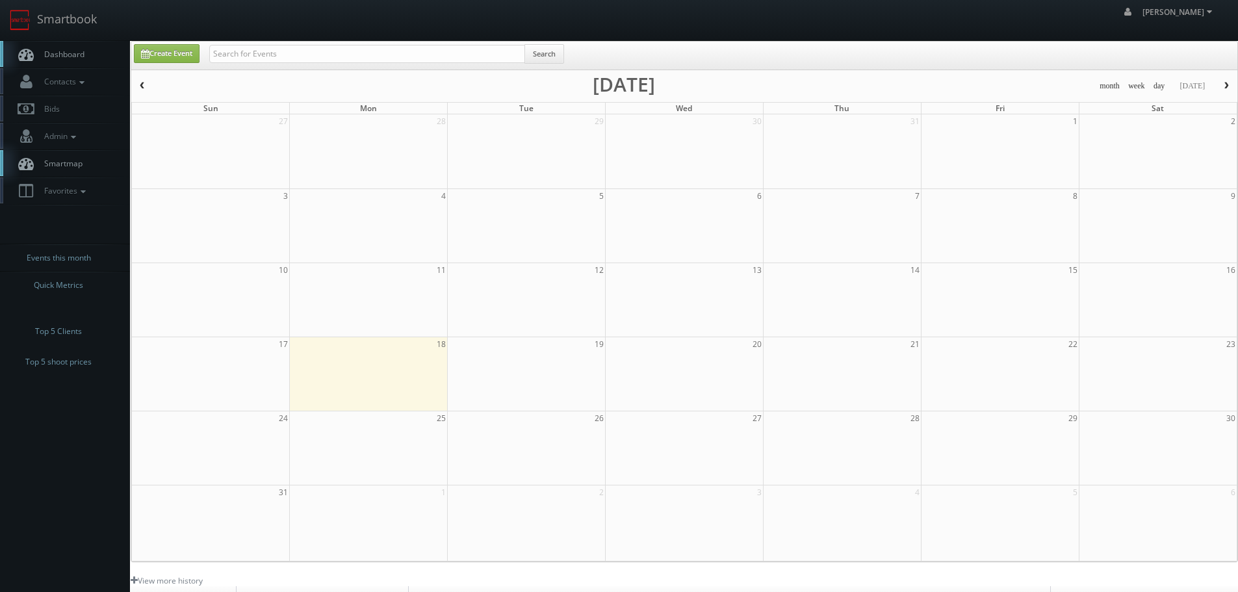
click at [308, 48] on input "text" at bounding box center [367, 54] width 316 height 18
type input "heather"
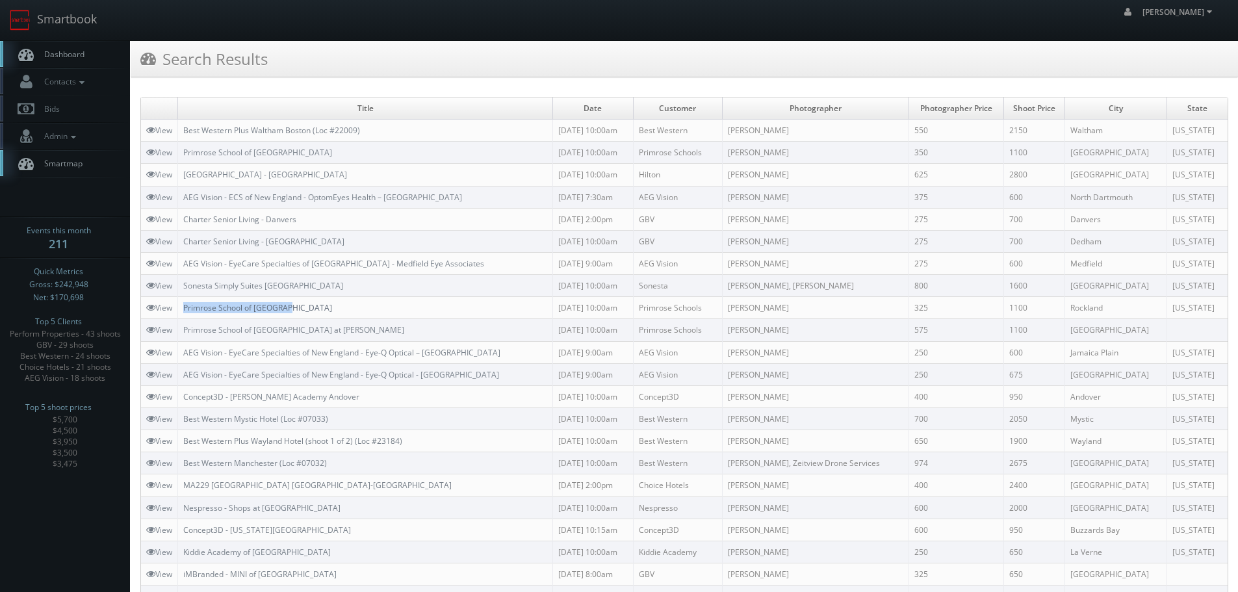
copy link "Primrose School of [GEOGRAPHIC_DATA]"
drag, startPoint x: 313, startPoint y: 311, endPoint x: 185, endPoint y: 310, distance: 127.4
click at [185, 310] on td "Primrose School of [GEOGRAPHIC_DATA]" at bounding box center [365, 308] width 375 height 22
click at [56, 29] on link "Smartbook" at bounding box center [53, 20] width 107 height 40
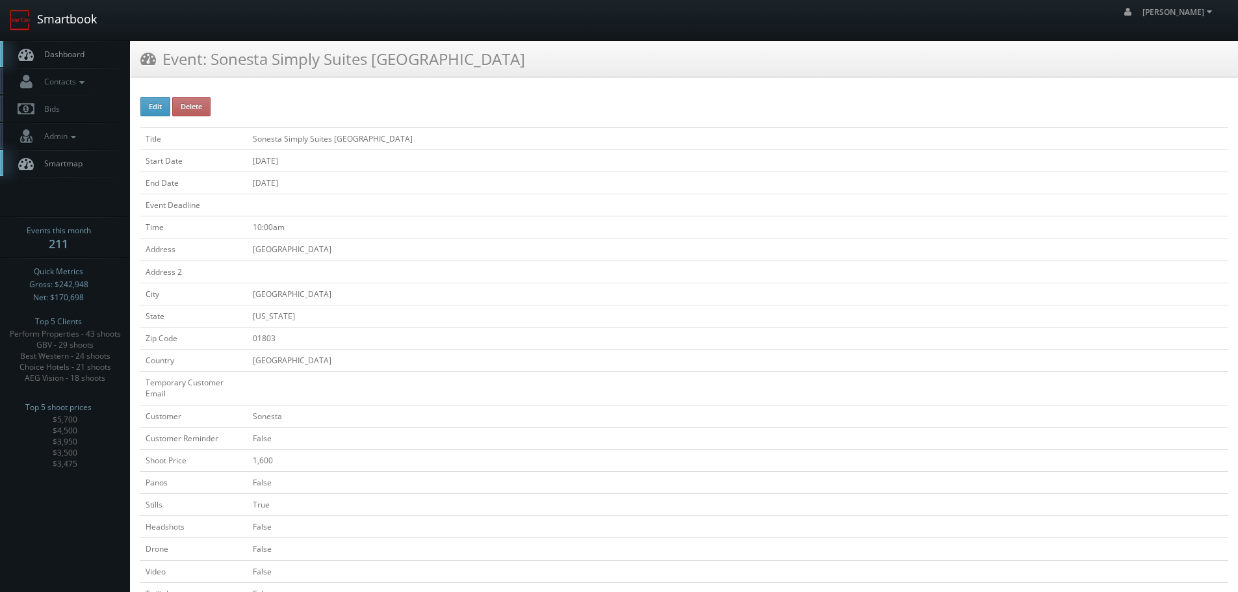
click at [85, 23] on link "Smartbook" at bounding box center [53, 20] width 107 height 40
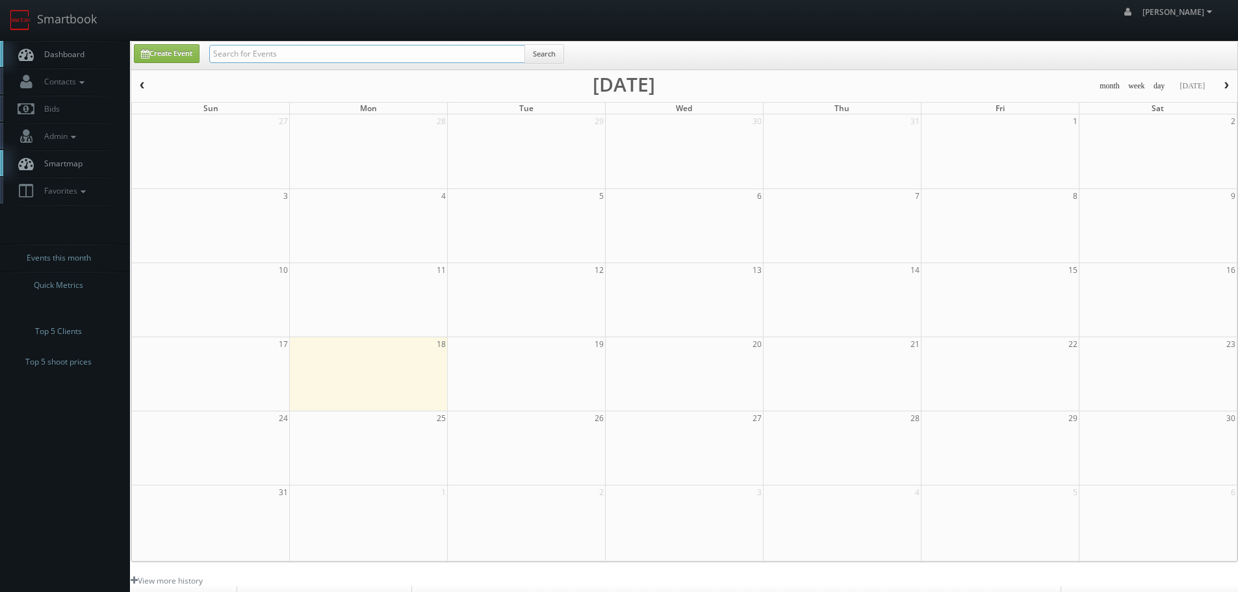
click at [314, 50] on input "text" at bounding box center [367, 54] width 316 height 18
type input "aeg"
click at [279, 60] on input "text" at bounding box center [367, 54] width 316 height 18
paste input "Westminster University"
type input "Westminster University"
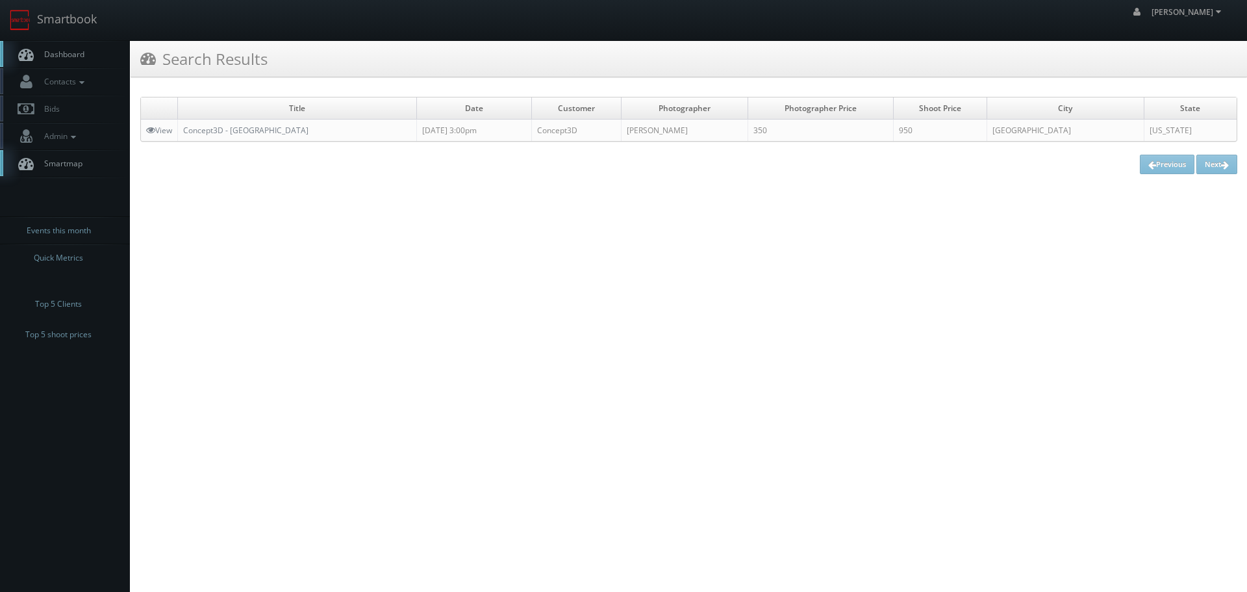
copy link "Concept3D - Westminster University"
drag, startPoint x: 336, startPoint y: 134, endPoint x: 182, endPoint y: 125, distance: 154.3
click at [182, 125] on td "Concept3D - Westminster University" at bounding box center [297, 131] width 239 height 22
copy tr "Arch Cheney"
drag, startPoint x: 757, startPoint y: 131, endPoint x: 693, endPoint y: 131, distance: 64.3
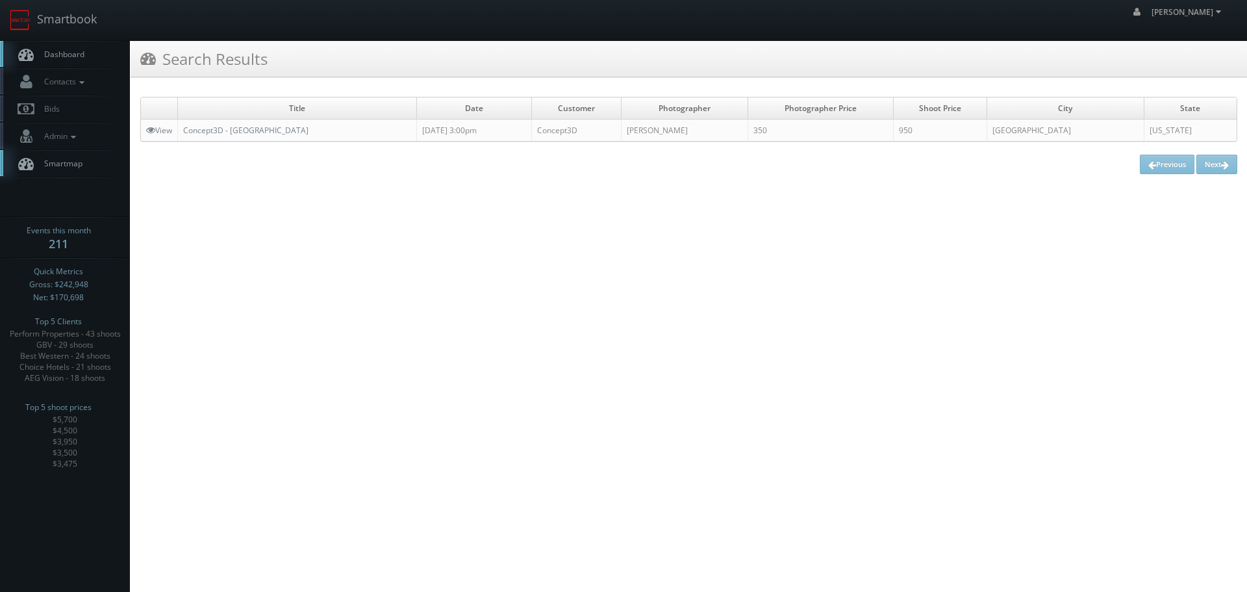
click at [693, 131] on tr "View Concept3D - Westminster University 08/14/2025 3:00pm Concept3D Arch Cheney…" at bounding box center [689, 131] width 1096 height 22
click at [69, 12] on link "Smartbook" at bounding box center [53, 20] width 107 height 40
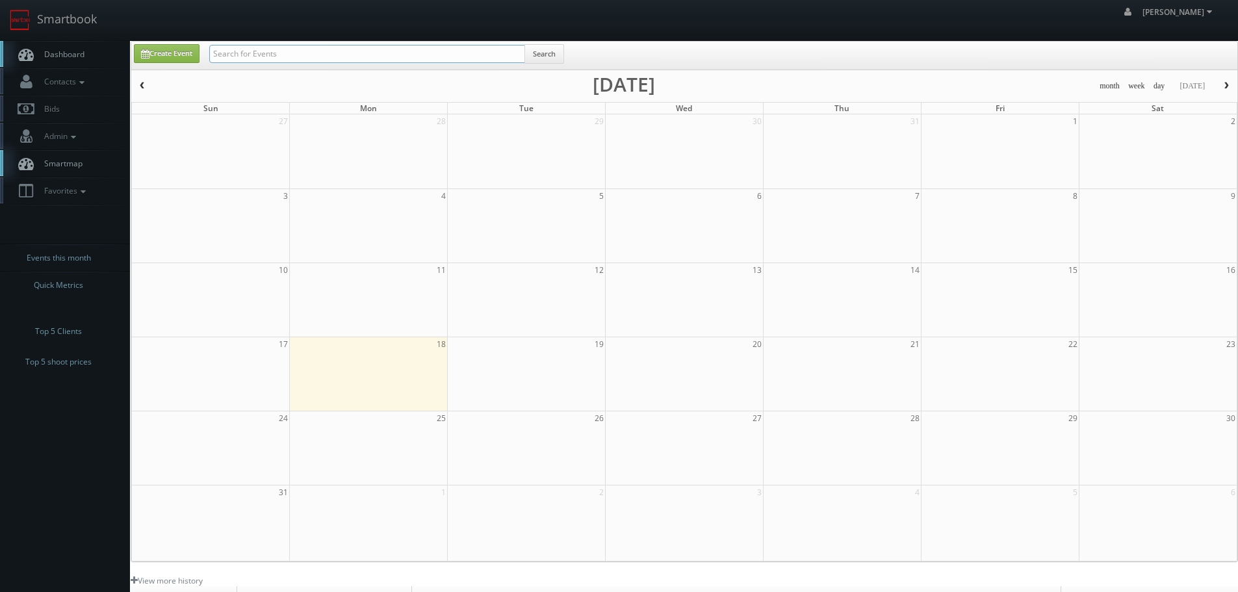
click at [363, 50] on input "text" at bounding box center [367, 54] width 316 height 18
paste input "Arch Cheney"
type input "Arch Cheney"
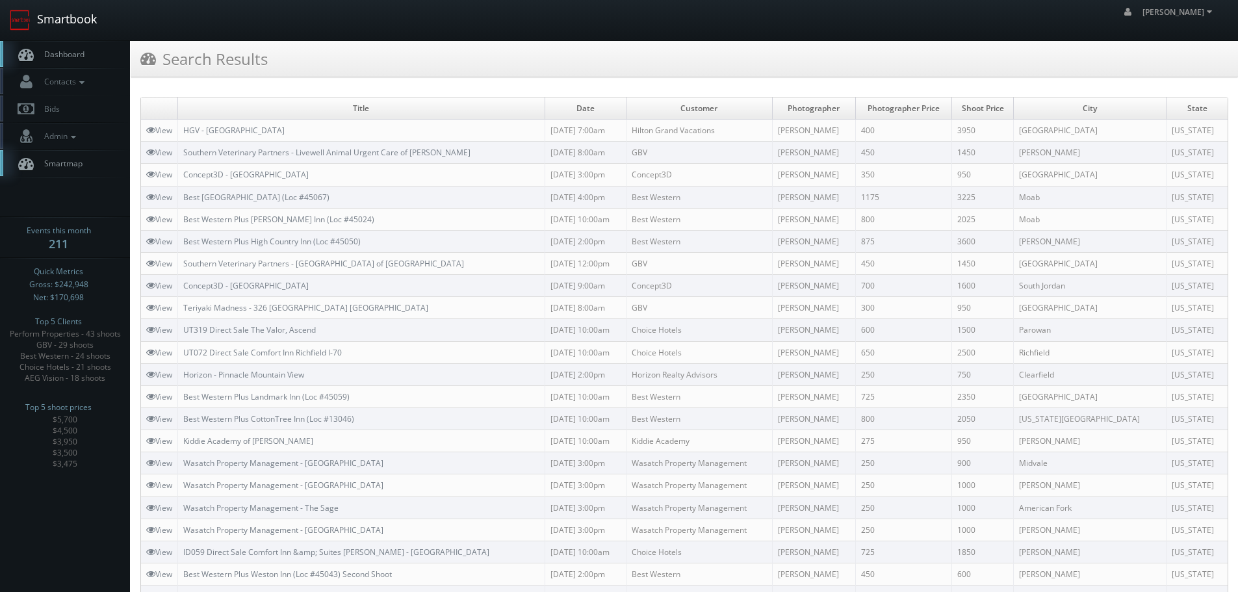
click at [83, 38] on link "Smartbook" at bounding box center [53, 20] width 107 height 40
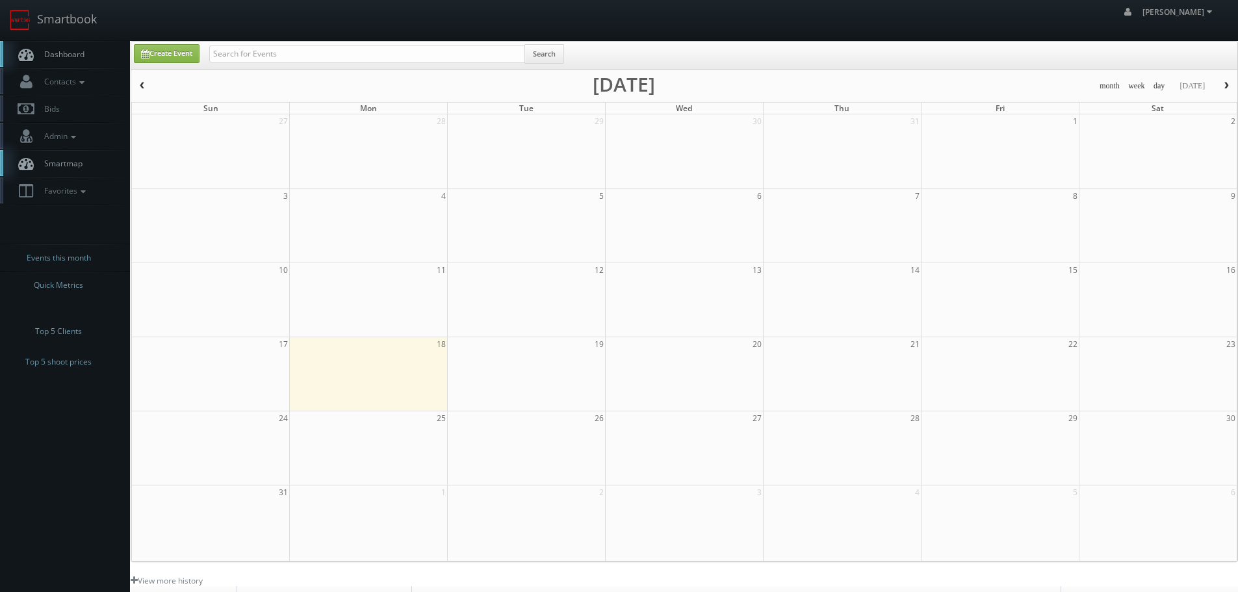
drag, startPoint x: 251, startPoint y: 42, endPoint x: 259, endPoint y: 51, distance: 12.0
click at [255, 46] on div "Create Event Search" at bounding box center [684, 56] width 1106 height 28
click at [259, 51] on input "text" at bounding box center [367, 54] width 316 height 18
paste input "ESA 9829"
type input "ESA 9829"
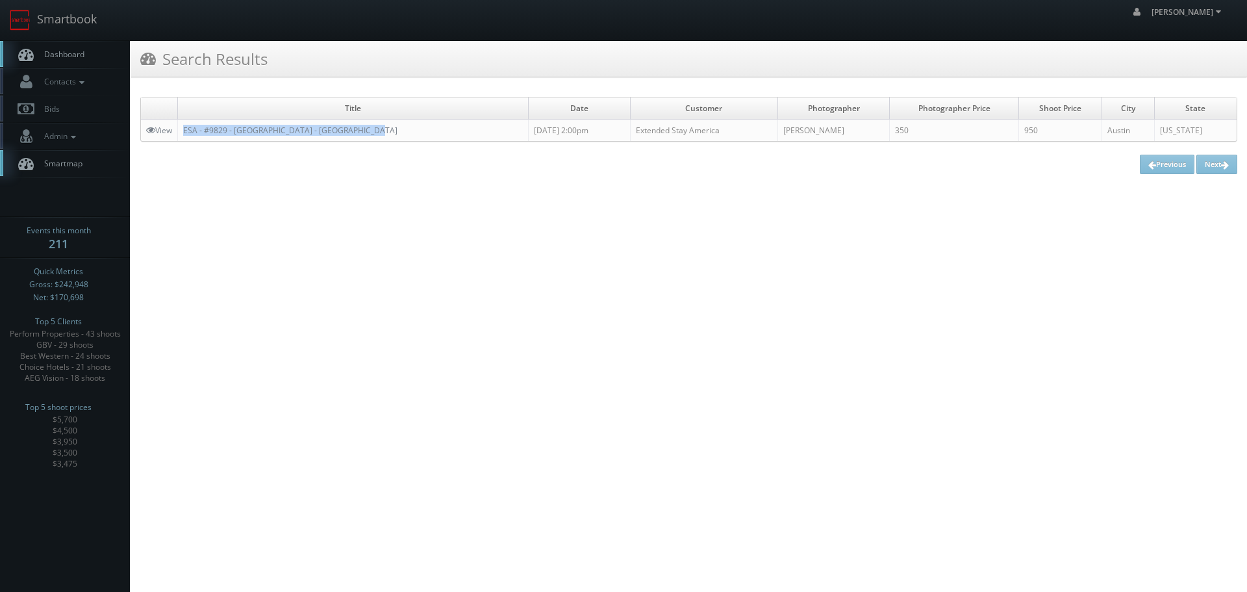
copy link "ESA - #9829 - Austin - Northwest - Research Park"
drag, startPoint x: 372, startPoint y: 131, endPoint x: 179, endPoint y: 131, distance: 193.0
click at [179, 131] on td "ESA - #9829 - Austin - Northwest - Research Park" at bounding box center [353, 131] width 351 height 22
click at [73, 16] on link "Smartbook" at bounding box center [53, 20] width 107 height 40
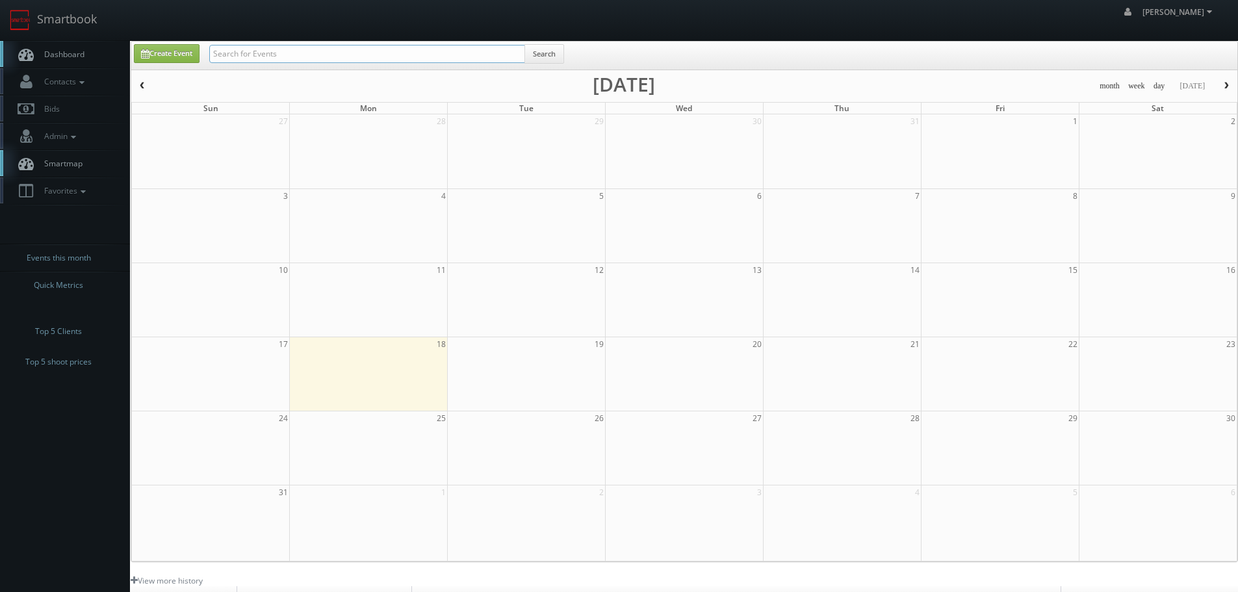
click at [278, 53] on input "text" at bounding box center [367, 54] width 316 height 18
type input "co016"
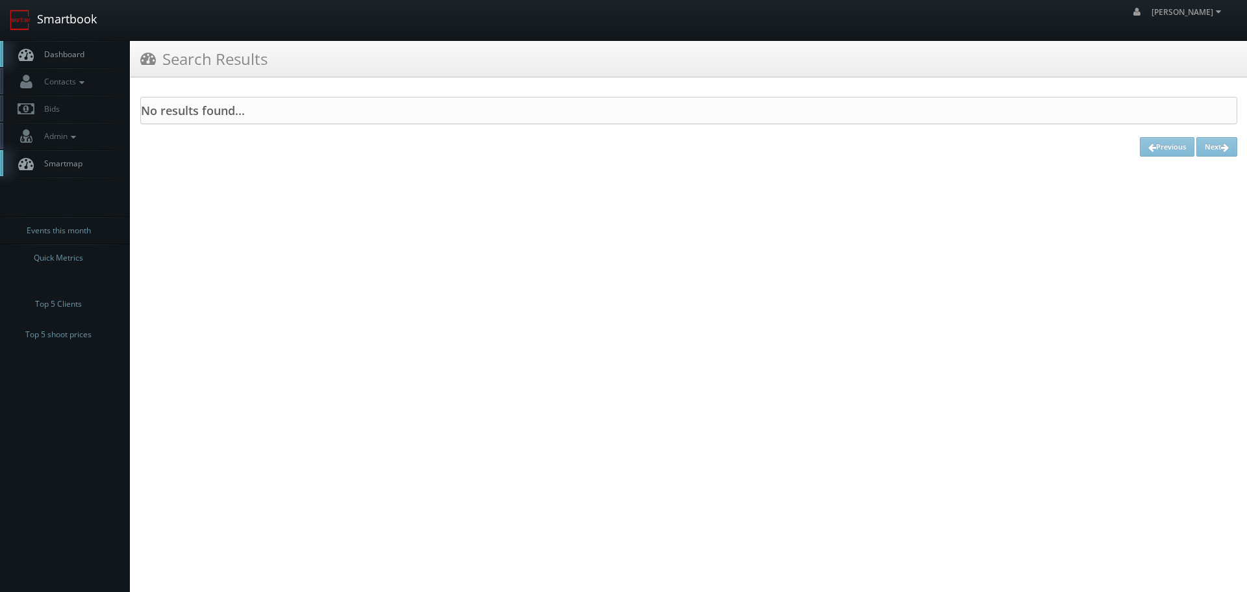
click at [101, 19] on link "Smartbook" at bounding box center [53, 20] width 107 height 40
click at [72, 13] on link "Smartbook" at bounding box center [53, 20] width 107 height 40
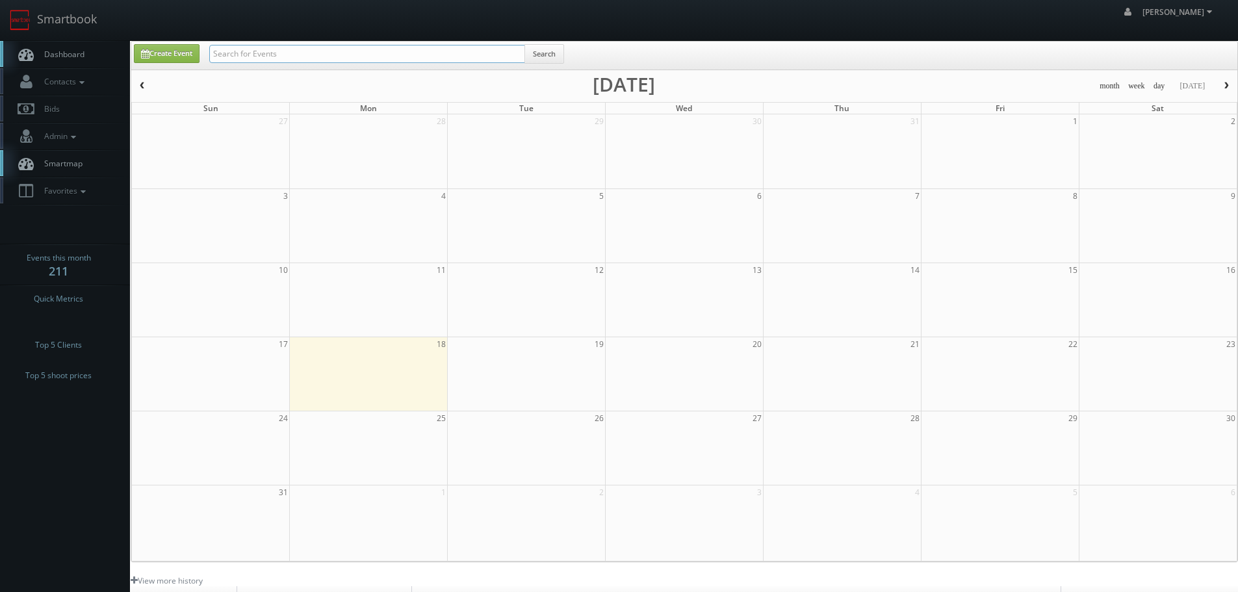
click at [292, 48] on input "text" at bounding box center [367, 54] width 316 height 18
type input "reg"
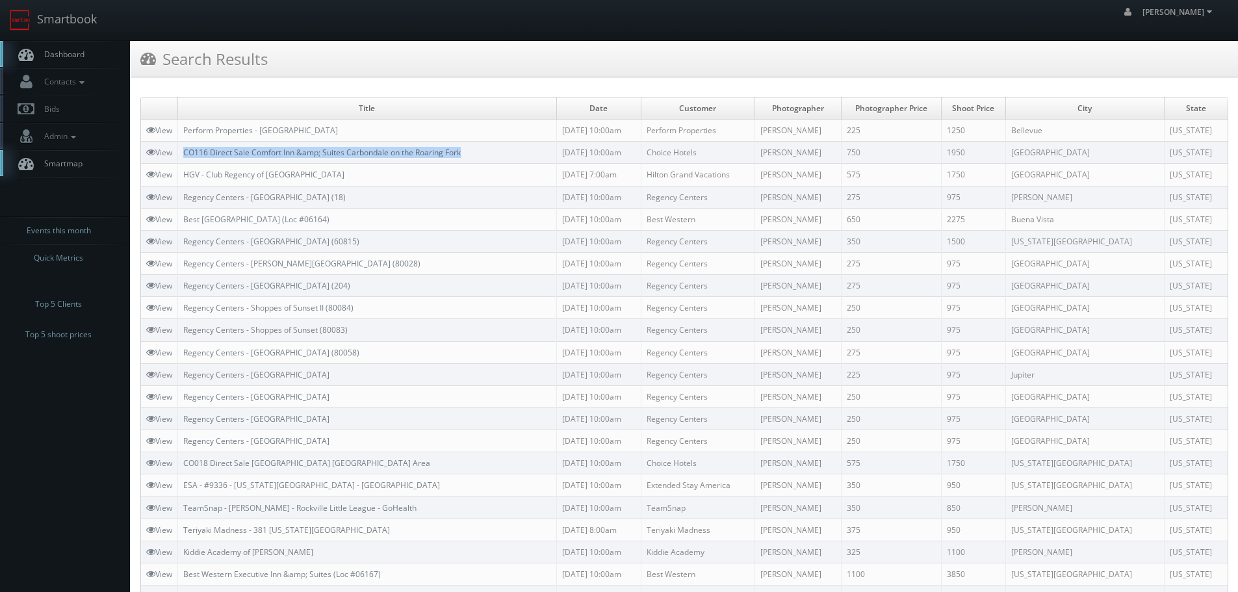
copy link "CO116 Direct Sale Comfort Inn &amp; Suites Carbondale on the Roaring Fork"
drag, startPoint x: 181, startPoint y: 149, endPoint x: 463, endPoint y: 151, distance: 282.0
click at [463, 151] on td "CO116 Direct Sale Comfort Inn &amp; Suites Carbondale on the Roaring Fork" at bounding box center [367, 153] width 379 height 22
drag, startPoint x: 73, startPoint y: 21, endPoint x: 100, endPoint y: 22, distance: 27.3
click at [73, 21] on link "Smartbook" at bounding box center [53, 20] width 107 height 40
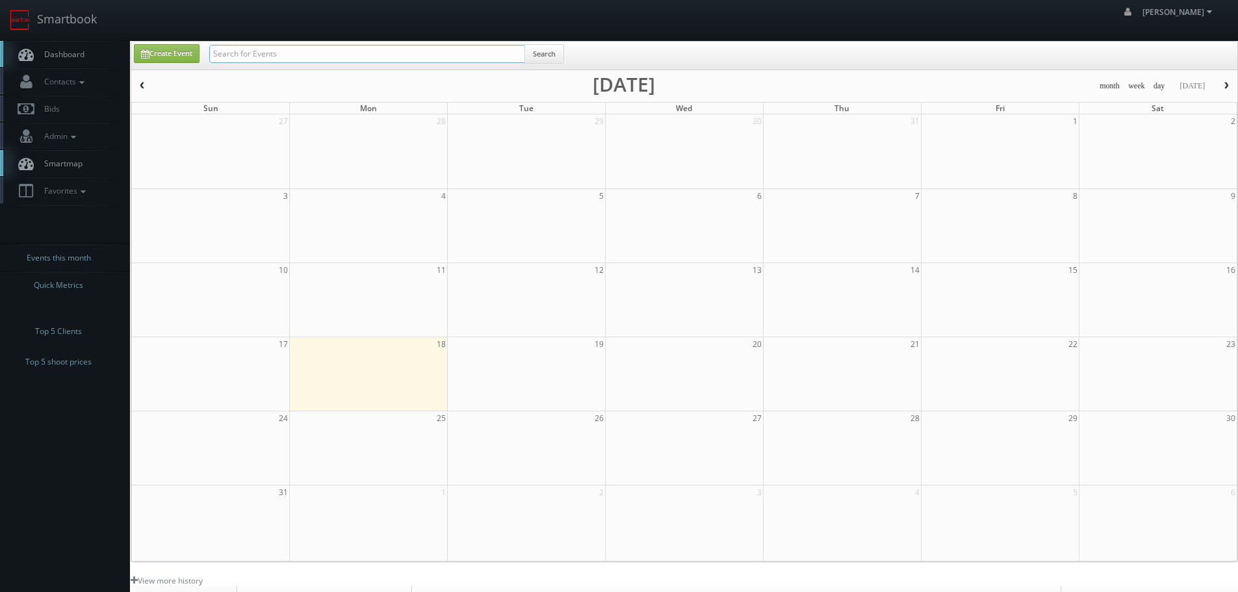
click at [316, 47] on input "text" at bounding box center [367, 54] width 316 height 18
paste input "Kelly Inn"
type input "Kelly Inn"
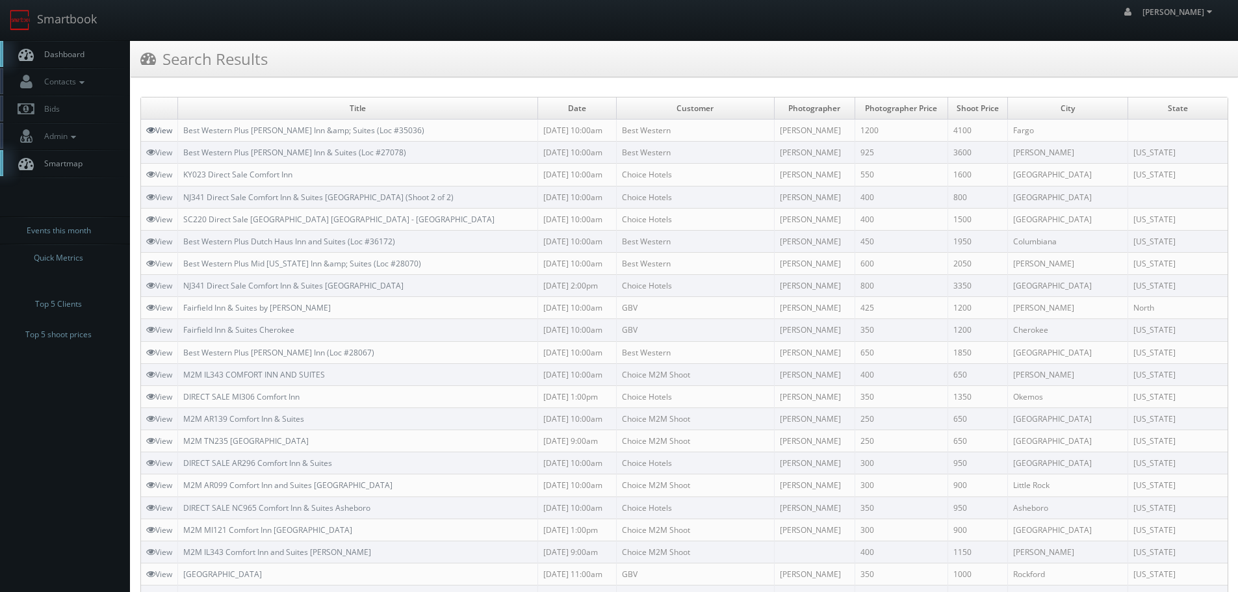
click at [164, 133] on link "View" at bounding box center [159, 130] width 26 height 11
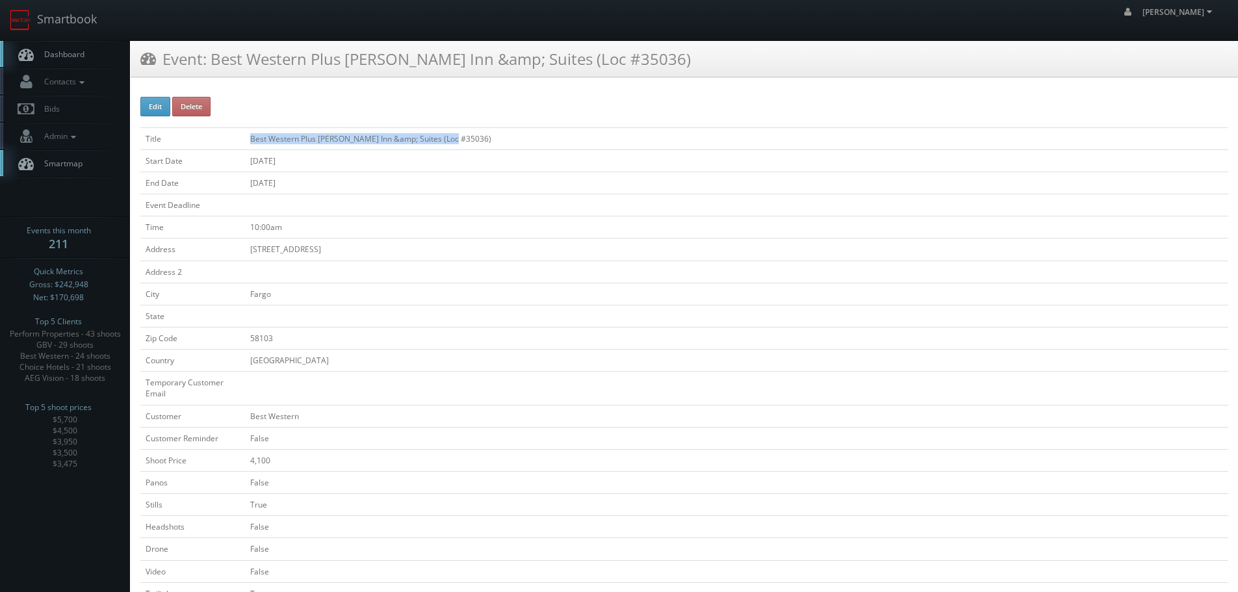
copy td "Best Western Plus [PERSON_NAME] Inn &amp; Suites (Loc #35036)"
drag, startPoint x: 468, startPoint y: 133, endPoint x: 247, endPoint y: 139, distance: 221.6
click at [247, 139] on td "Best Western Plus [PERSON_NAME] Inn &amp; Suites (Loc #35036)" at bounding box center [736, 138] width 983 height 22
copy td "Best Western Plus [PERSON_NAME] Inn &amp; Suites (Loc #35036)"
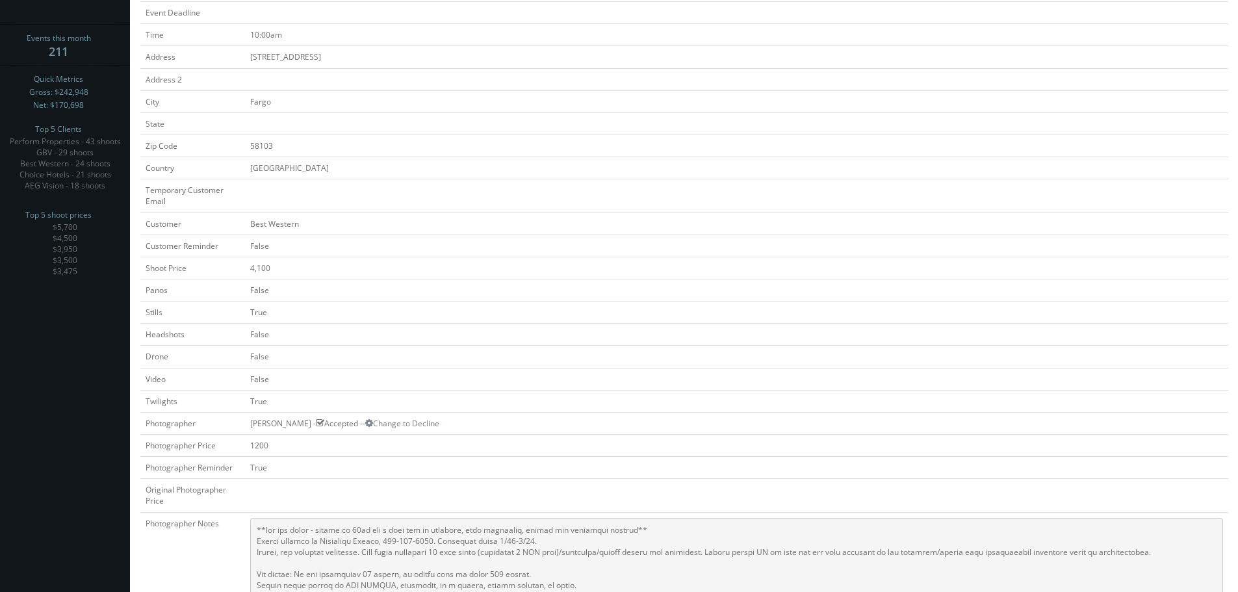
scroll to position [195, 0]
copy td "[PERSON_NAME]"
drag, startPoint x: 246, startPoint y: 422, endPoint x: 303, endPoint y: 422, distance: 57.8
click at [303, 422] on td "Emily Remmick - Accepted -- Change to Decline" at bounding box center [736, 420] width 983 height 22
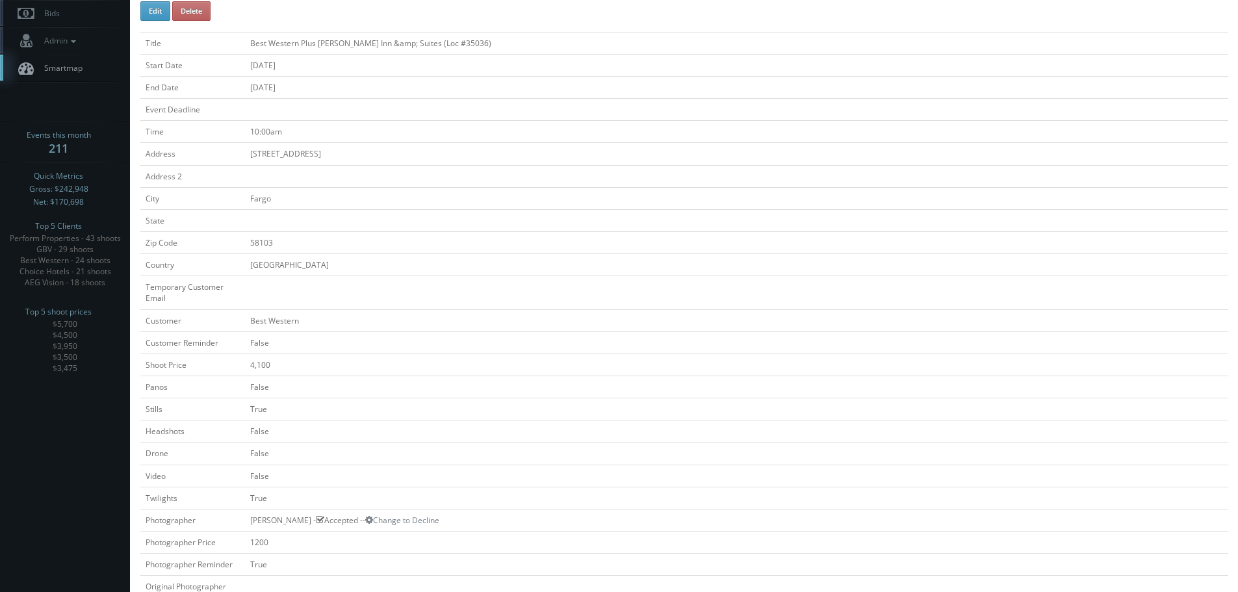
scroll to position [0, 0]
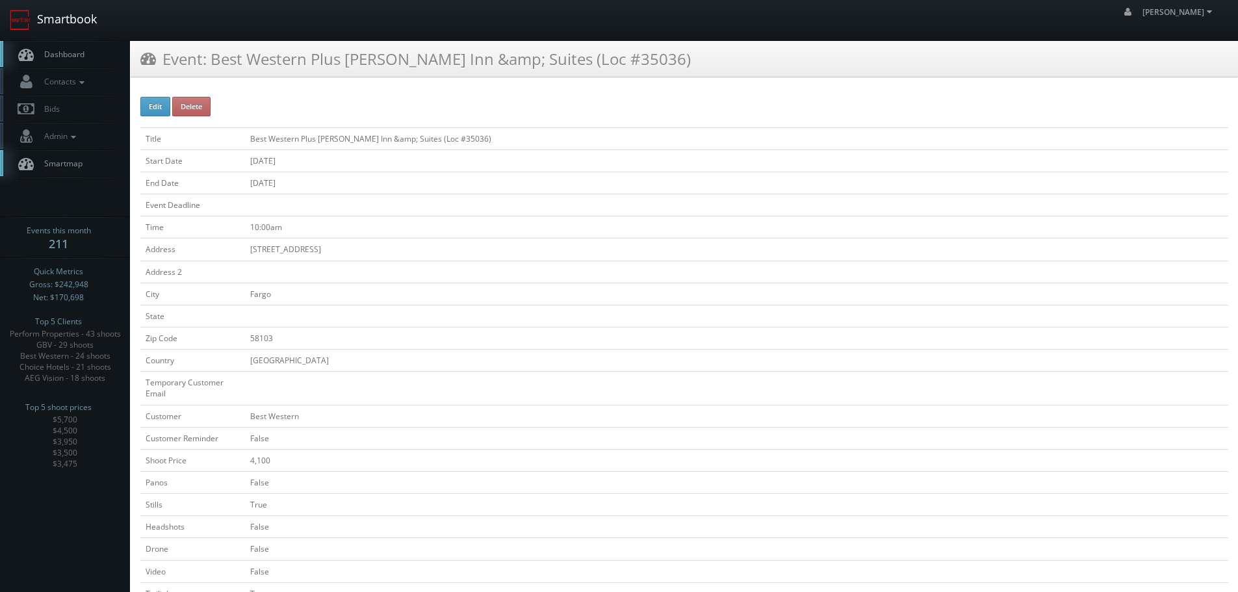
click at [92, 27] on link "Smartbook" at bounding box center [53, 20] width 107 height 40
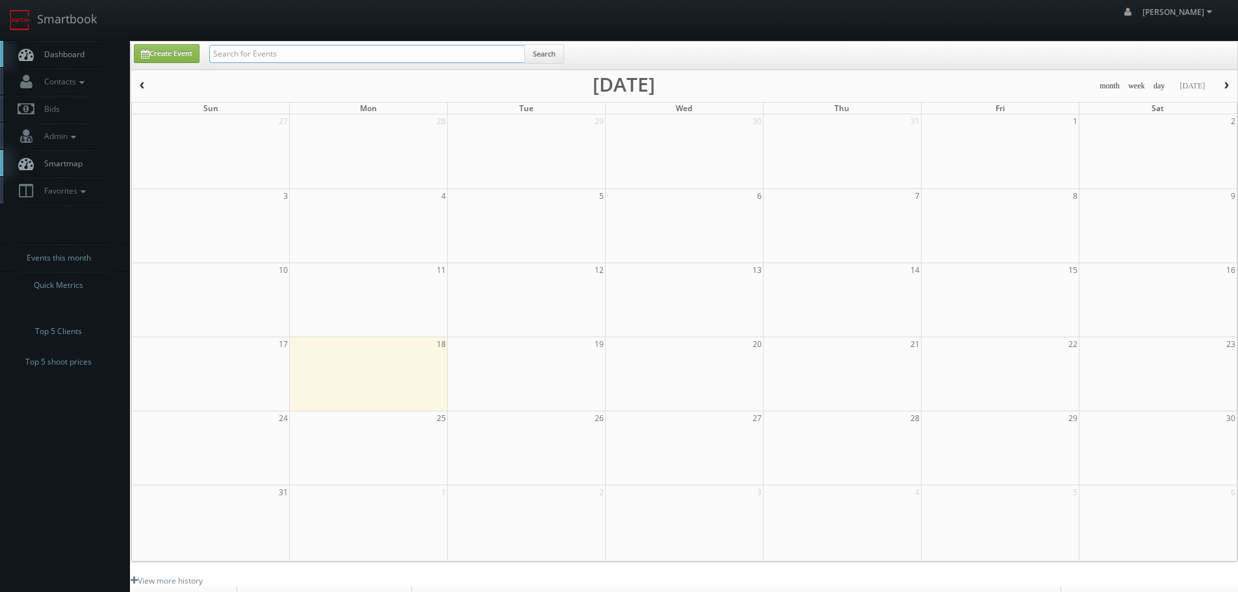
click at [316, 61] on input "text" at bounding box center [367, 54] width 316 height 18
paste input "[PERSON_NAME]"
type input "[PERSON_NAME]"
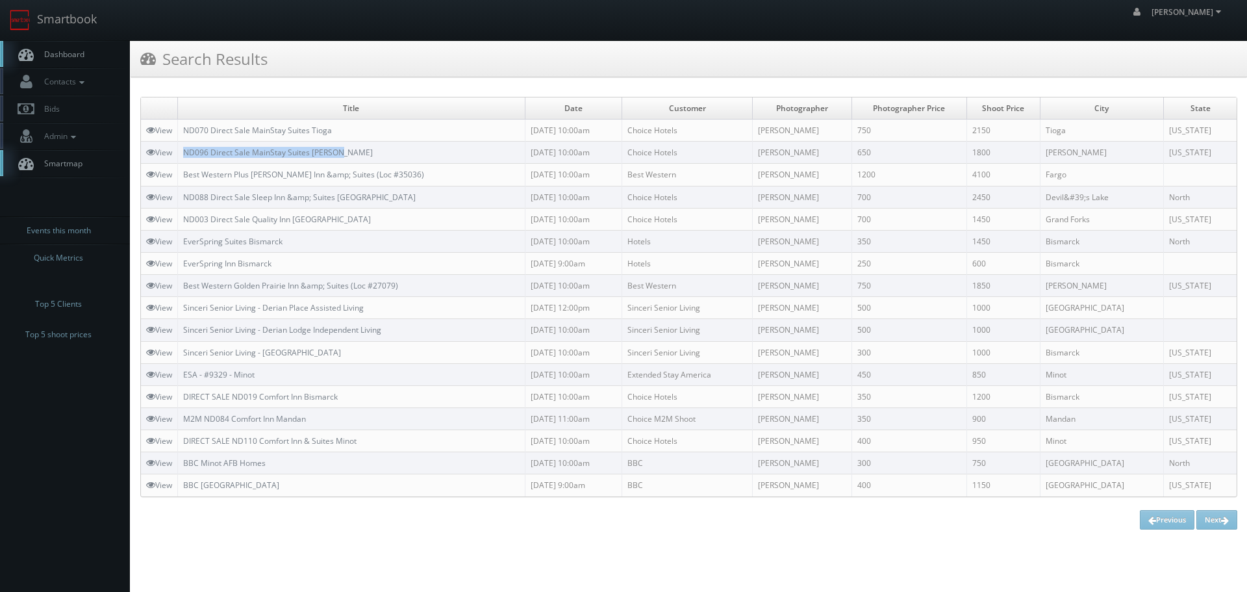
copy link "ND096 Direct Sale MainStay Suites [PERSON_NAME]"
drag, startPoint x: 368, startPoint y: 149, endPoint x: 183, endPoint y: 145, distance: 185.9
click at [183, 145] on td "ND096 Direct Sale MainStay Suites [PERSON_NAME]" at bounding box center [352, 153] width 348 height 22
